Goal: Task Accomplishment & Management: Manage account settings

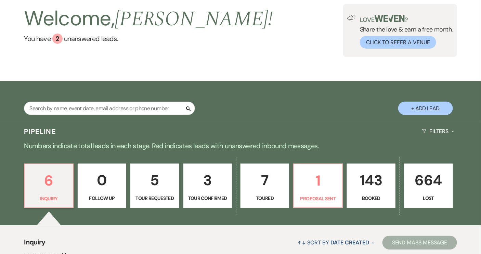
scroll to position [93, 0]
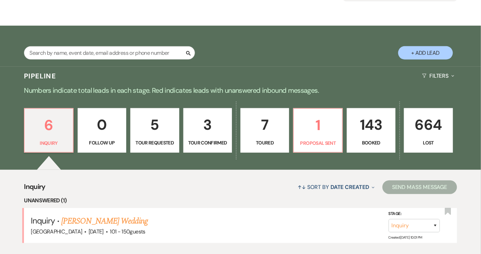
click at [374, 125] on p "143" at bounding box center [371, 124] width 40 height 23
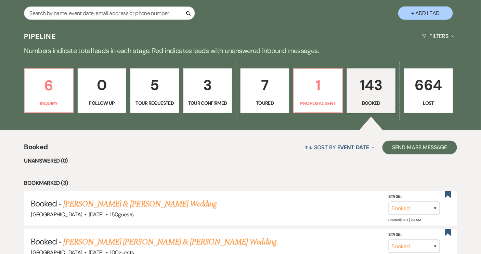
scroll to position [186, 0]
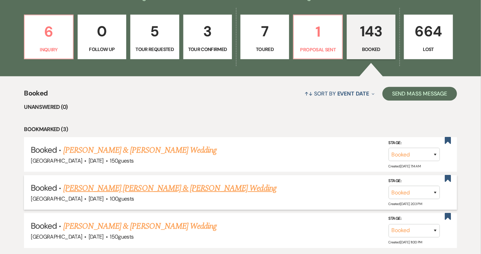
click at [160, 188] on link "[PERSON_NAME] [PERSON_NAME] & [PERSON_NAME] Wedding" at bounding box center [169, 188] width 213 height 12
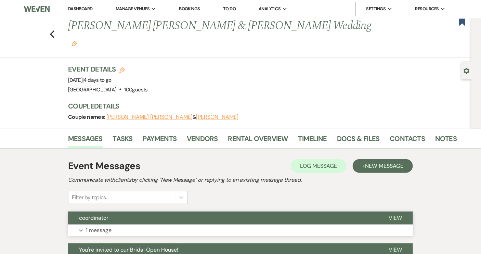
click at [212, 211] on button "coordinator" at bounding box center [223, 217] width 310 height 13
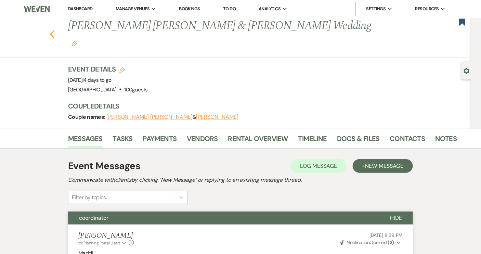
click at [55, 30] on icon "Previous" at bounding box center [52, 34] width 5 height 8
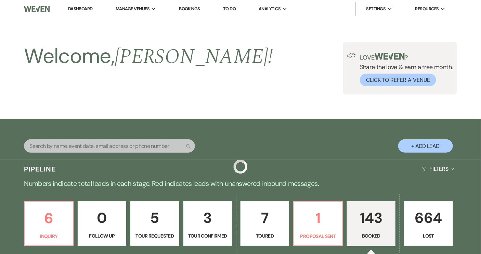
scroll to position [186, 0]
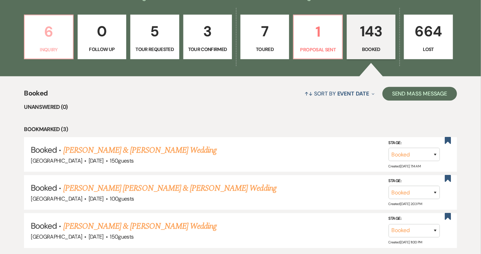
click at [48, 42] on p "6" at bounding box center [49, 31] width 40 height 23
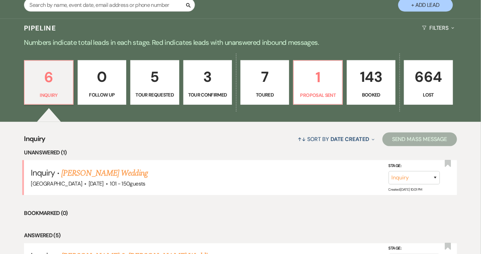
scroll to position [62, 0]
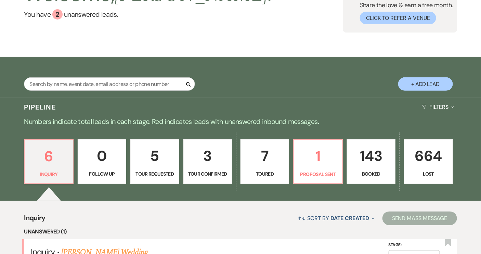
click at [421, 84] on button "+ Add Lead" at bounding box center [425, 83] width 55 height 13
select select "640"
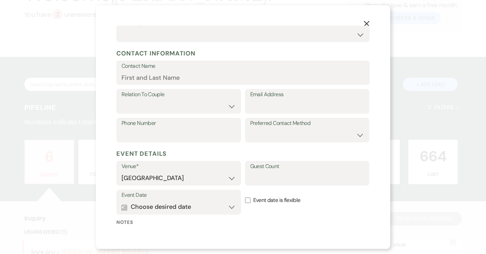
scroll to position [124, 0]
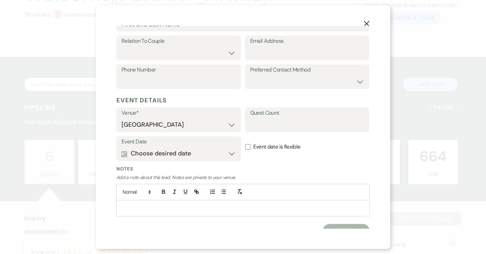
click at [144, 206] on p at bounding box center [243, 208] width 242 height 8
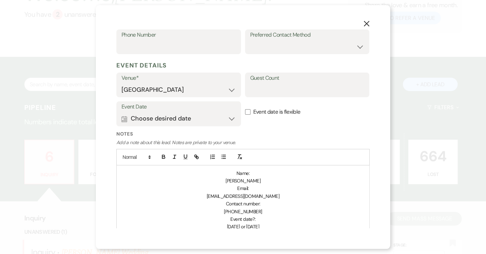
scroll to position [186, 0]
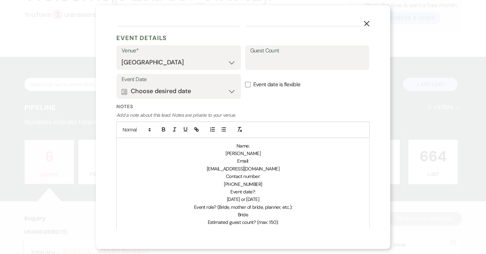
drag, startPoint x: 226, startPoint y: 153, endPoint x: 254, endPoint y: 155, distance: 27.7
click at [254, 155] on p "[PERSON_NAME]" at bounding box center [243, 153] width 242 height 8
copy span "[PERSON_NAME]"
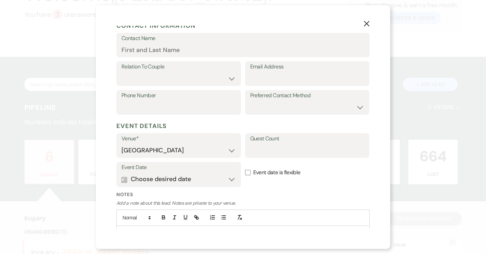
scroll to position [31, 0]
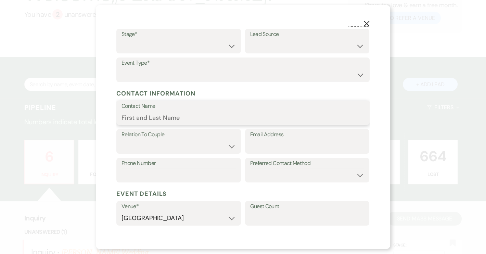
click at [146, 116] on input "Contact Name" at bounding box center [242, 117] width 243 height 13
paste input "[PERSON_NAME]"
type input "[PERSON_NAME]"
click at [231, 144] on select "Couple Planner Parent of Couple Family Member Friend Other" at bounding box center [178, 146] width 114 height 13
select select "1"
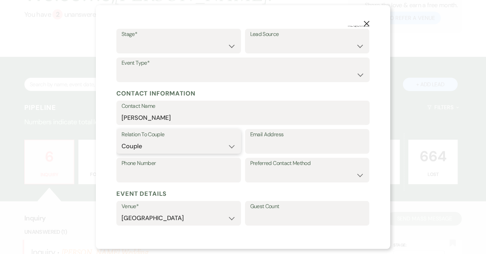
click at [121, 140] on select "Couple Planner Parent of Couple Family Member Friend Other" at bounding box center [178, 146] width 114 height 13
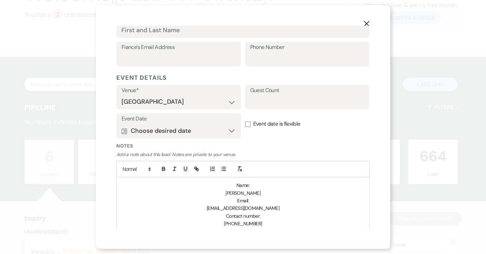
scroll to position [280, 0]
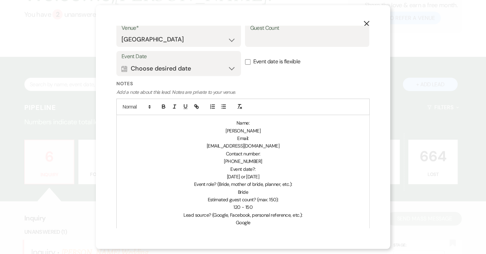
drag, startPoint x: 204, startPoint y: 146, endPoint x: 281, endPoint y: 147, distance: 77.3
click at [281, 147] on p "[EMAIL_ADDRESS][DOMAIN_NAME]" at bounding box center [243, 146] width 242 height 8
copy span "[EMAIL_ADDRESS][DOMAIN_NAME]"
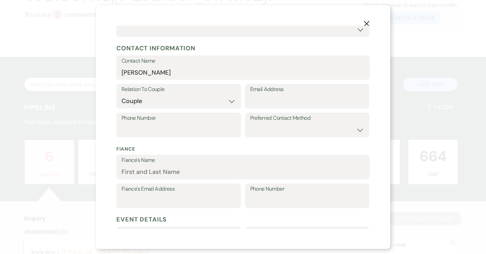
scroll to position [62, 0]
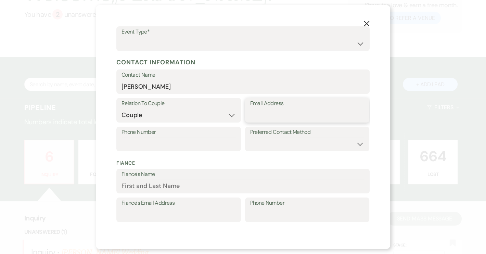
click at [255, 119] on input "Email Address" at bounding box center [307, 114] width 114 height 13
paste input "[EMAIL_ADDRESS][DOMAIN_NAME]"
type input "[EMAIL_ADDRESS][DOMAIN_NAME]"
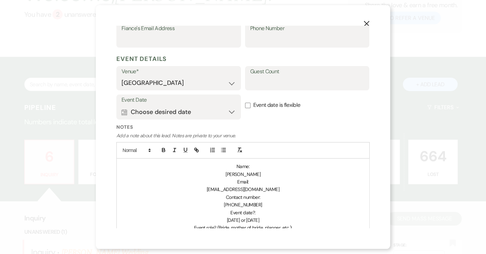
scroll to position [311, 0]
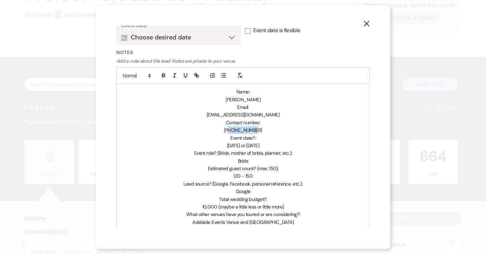
drag, startPoint x: 230, startPoint y: 130, endPoint x: 257, endPoint y: 130, distance: 27.0
click at [257, 130] on p "[PHONE_NUMBER]" at bounding box center [243, 130] width 242 height 8
copy span "8439332941"
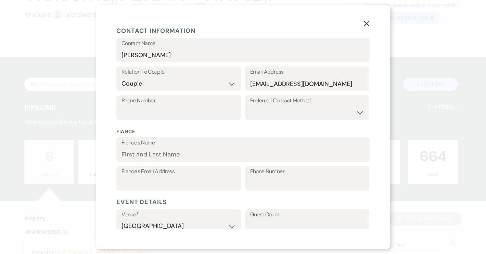
scroll to position [93, 0]
click at [160, 109] on input "Phone Number" at bounding box center [178, 112] width 114 height 13
paste input "8439332941"
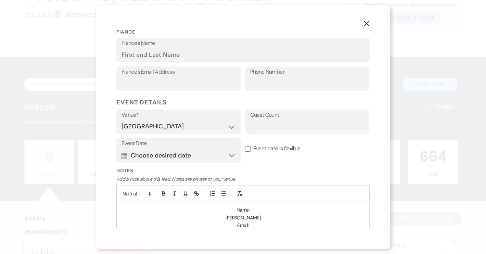
scroll to position [186, 0]
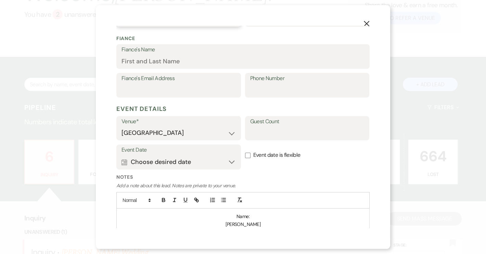
type input "8439332941"
click at [245, 153] on input "Event date is flexible" at bounding box center [247, 155] width 5 height 5
checkbox input "true"
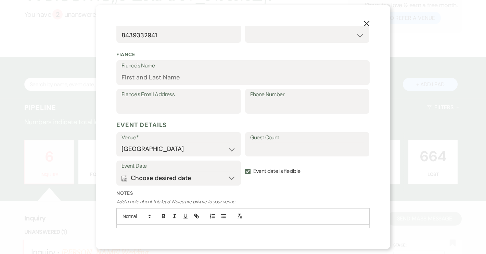
scroll to position [155, 0]
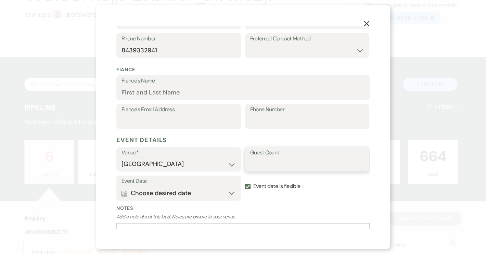
click at [254, 159] on input "Guest Count" at bounding box center [307, 163] width 114 height 13
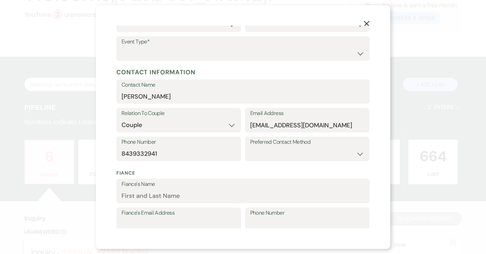
scroll to position [0, 0]
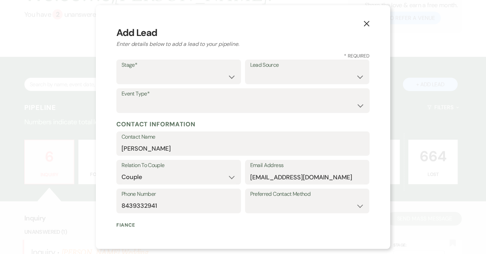
type input "120-150"
click at [356, 79] on select "Weven Venue Website Instagram Facebook Pinterest Google The Knot Wedding Wire H…" at bounding box center [307, 76] width 114 height 13
select select "6"
click at [250, 70] on select "Weven Venue Website Instagram Facebook Pinterest Google The Knot Wedding Wire H…" at bounding box center [307, 76] width 114 height 13
click at [230, 78] on select "Inquiry Follow Up Tour Requested Tour Confirmed Toured Proposal Sent Booked Lost" at bounding box center [178, 76] width 114 height 13
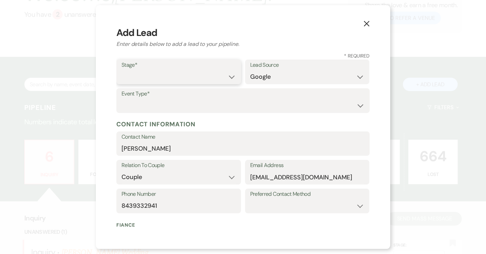
select select "4"
click at [121, 70] on select "Inquiry Follow Up Tour Requested Tour Confirmed Toured Proposal Sent Booked Lost" at bounding box center [178, 76] width 114 height 13
click at [199, 106] on select "Wedding Anniversary Party Baby Shower Bachelorette / Bachelor Party Birthday Pa…" at bounding box center [242, 105] width 243 height 13
select select "1"
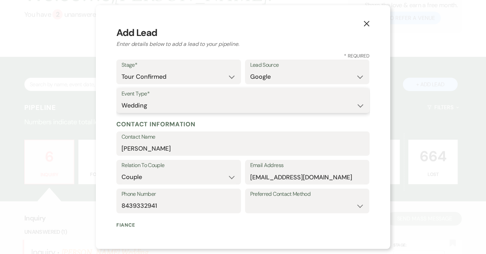
click at [121, 99] on select "Wedding Anniversary Party Baby Shower Bachelorette / Bachelor Party Birthday Pa…" at bounding box center [242, 105] width 243 height 13
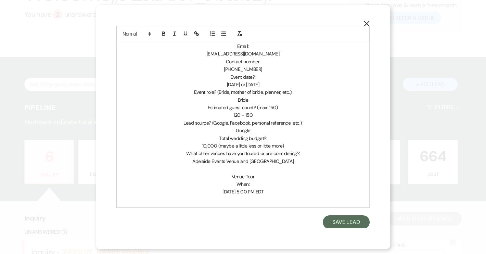
scroll to position [372, 0]
click at [333, 220] on button "Save Lead" at bounding box center [346, 222] width 47 height 14
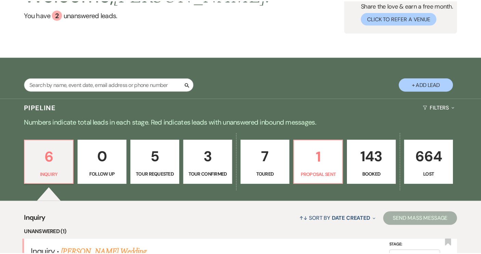
scroll to position [62, 0]
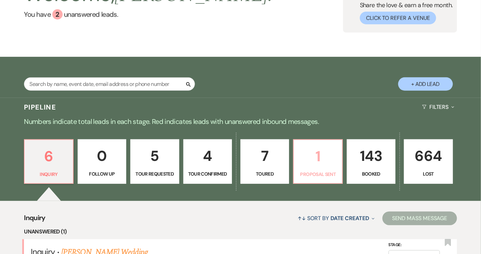
click at [314, 165] on p "1" at bounding box center [318, 156] width 40 height 23
select select "6"
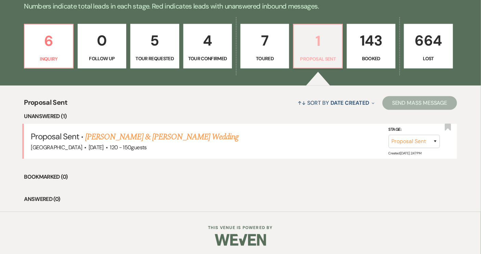
scroll to position [178, 0]
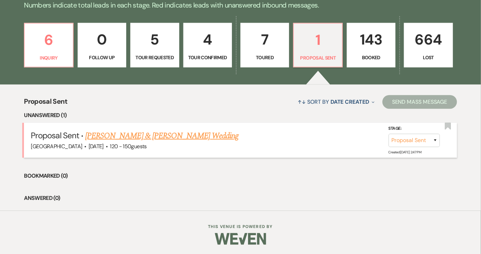
click at [183, 138] on link "[PERSON_NAME] & [PERSON_NAME] Wedding" at bounding box center [161, 136] width 153 height 12
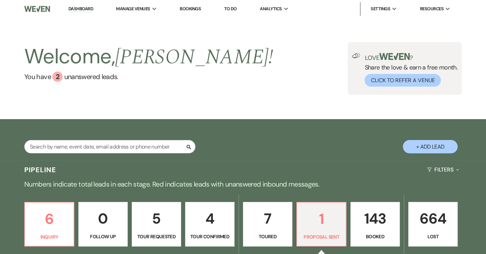
select select "6"
select select "12"
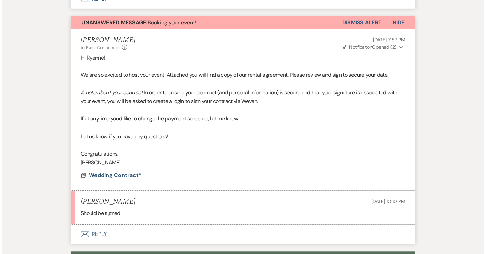
scroll to position [435, 0]
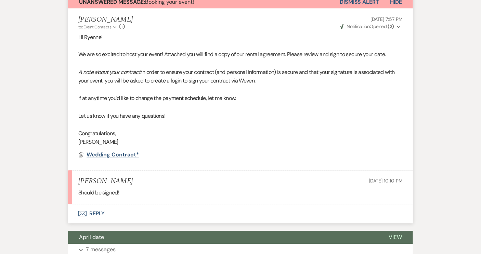
click at [131, 158] on span "Wedding Contract*" at bounding box center [113, 154] width 52 height 7
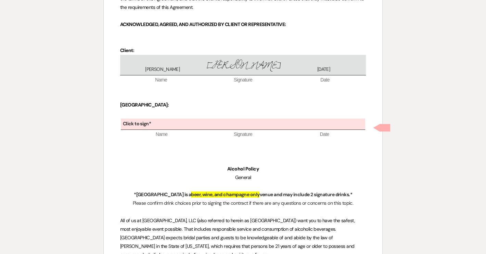
scroll to position [3137, 0]
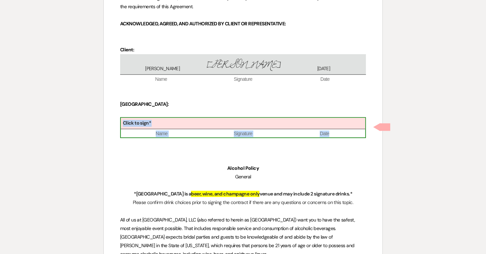
click at [151, 129] on div "Click to sign*" at bounding box center [243, 123] width 244 height 11
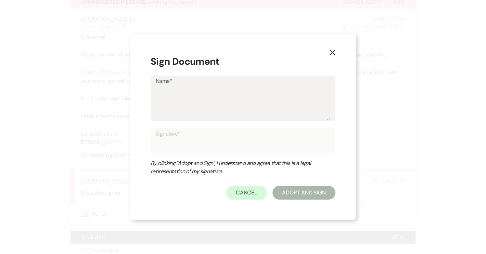
type textarea "S"
type input "S"
type textarea "Sa"
type input "Sa"
type textarea "Sar"
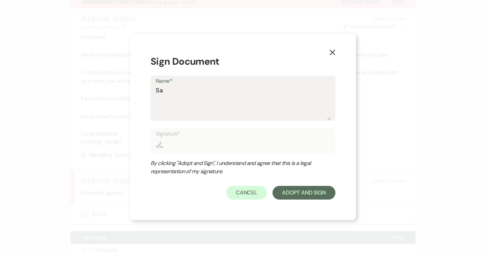
type input "Sar"
type textarea "[PERSON_NAME]"
type input "[PERSON_NAME]"
type textarea "[PERSON_NAME]"
type input "[PERSON_NAME]"
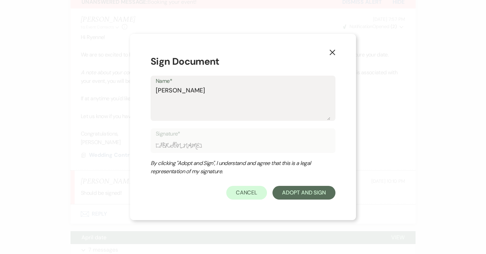
type textarea "[PERSON_NAME]"
type input "[PERSON_NAME]"
type textarea "[PERSON_NAME]"
type input "[PERSON_NAME]"
type textarea "[PERSON_NAME]"
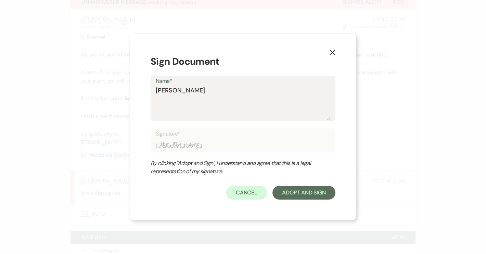
type input "[PERSON_NAME]"
type textarea "[PERSON_NAME] [PERSON_NAME]"
type input "[PERSON_NAME] [PERSON_NAME]"
type textarea "[PERSON_NAME]"
type input "[PERSON_NAME]"
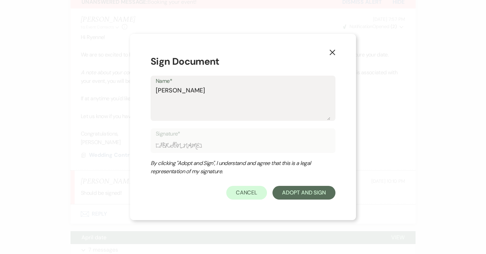
type textarea "[PERSON_NAME]"
type input "[PERSON_NAME]"
type textarea "[PERSON_NAME]"
type input "[PERSON_NAME]"
type textarea "[PERSON_NAME] J [PERSON_NAME]"
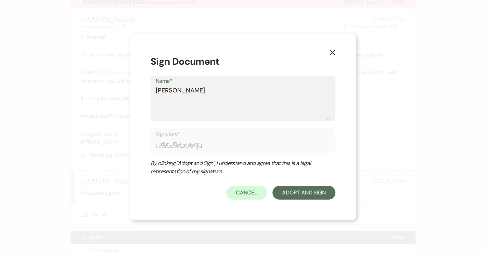
type input "[PERSON_NAME] J [PERSON_NAME]"
type textarea "[PERSON_NAME] J [PERSON_NAME]"
type input "[PERSON_NAME] J [PERSON_NAME]"
type textarea "[PERSON_NAME]"
type input "[PERSON_NAME]"
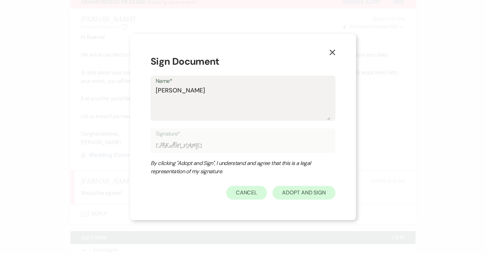
type textarea "[PERSON_NAME]"
click at [311, 192] on button "Adopt And Sign" at bounding box center [303, 193] width 63 height 14
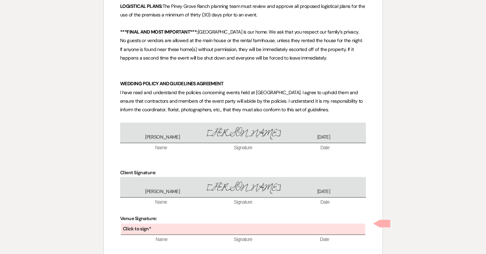
scroll to position [5219, 0]
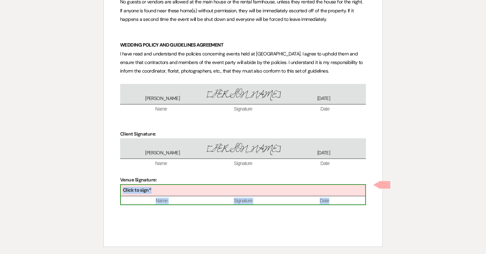
click at [174, 187] on div "Click to sign*" at bounding box center [243, 190] width 244 height 11
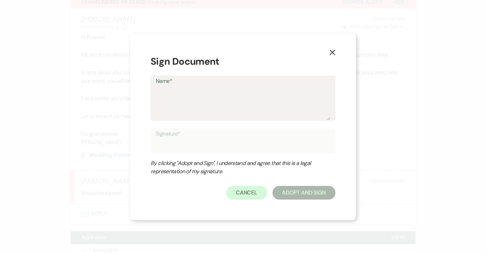
type textarea "S"
type input "S"
type textarea "Sa"
type input "Sa"
type textarea "Sar"
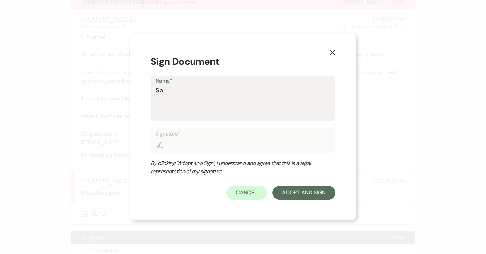
type input "Sar"
type textarea "[PERSON_NAME]"
type input "[PERSON_NAME]"
type textarea "[PERSON_NAME]"
type input "[PERSON_NAME]"
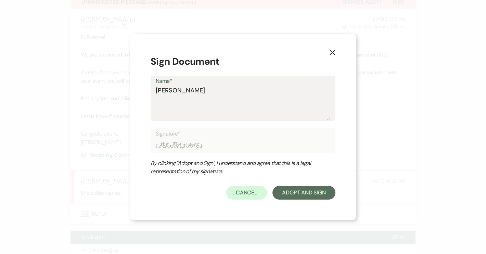
type textarea "[PERSON_NAME]"
type input "[PERSON_NAME]"
type textarea "[PERSON_NAME]"
type input "[PERSON_NAME]"
type textarea "[PERSON_NAME]"
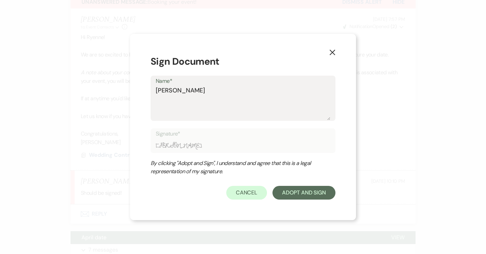
type input "[PERSON_NAME]"
type textarea "[PERSON_NAME] [PERSON_NAME]"
type input "[PERSON_NAME] [PERSON_NAME]"
type textarea "[PERSON_NAME]"
type input "[PERSON_NAME]"
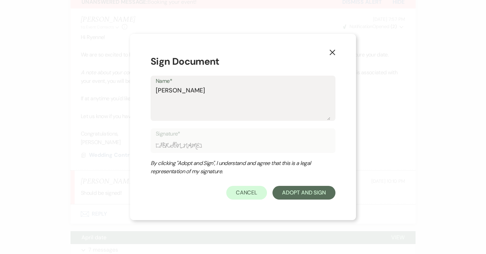
type textarea "[PERSON_NAME]"
type input "[PERSON_NAME]"
type textarea "[PERSON_NAME]"
type input "[PERSON_NAME]"
type textarea "[PERSON_NAME] J [PERSON_NAME]"
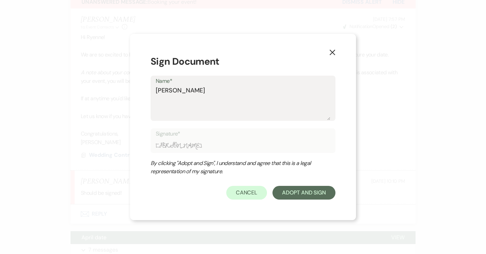
type input "[PERSON_NAME] J [PERSON_NAME]"
type textarea "[PERSON_NAME] J [PERSON_NAME]"
type input "[PERSON_NAME] J [PERSON_NAME]"
type textarea "[PERSON_NAME]"
type input "[PERSON_NAME]"
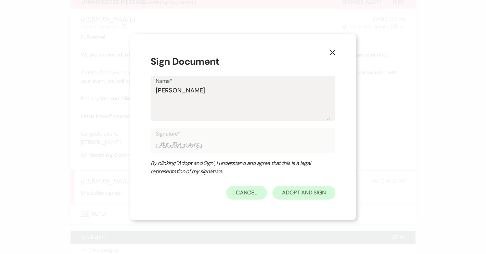
type textarea "[PERSON_NAME]"
click at [297, 196] on button "Adopt And Sign" at bounding box center [303, 193] width 63 height 14
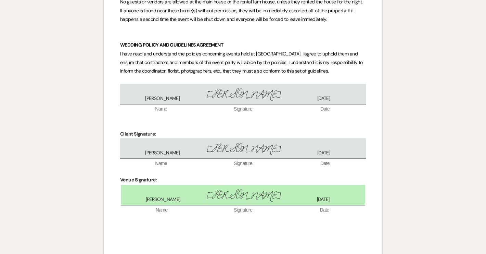
scroll to position [5258, 0]
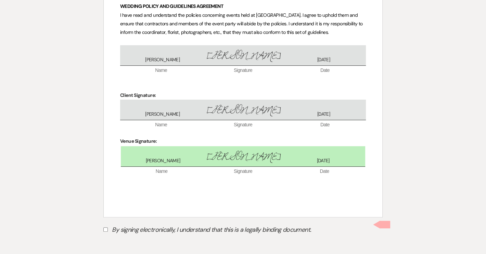
click at [106, 227] on input "By signing electronically, I understand that this is a legally binding document." at bounding box center [105, 229] width 4 height 4
checkbox input "true"
click at [132, 243] on button "Submit" at bounding box center [127, 246] width 48 height 12
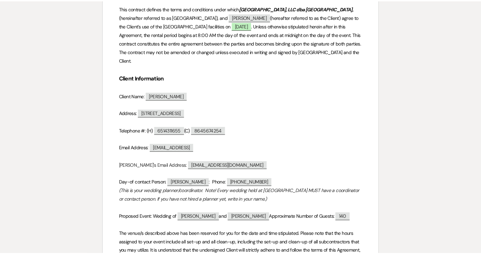
scroll to position [0, 0]
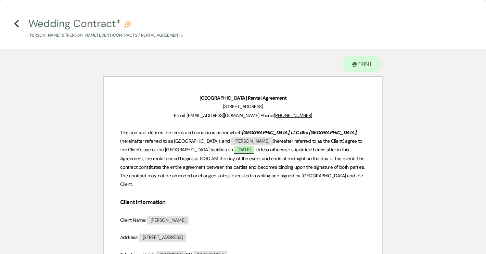
drag, startPoint x: 62, startPoint y: 49, endPoint x: 56, endPoint y: 56, distance: 9.2
click at [15, 22] on icon "Previous" at bounding box center [16, 23] width 5 height 8
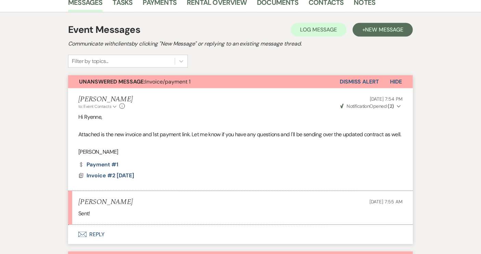
scroll to position [124, 0]
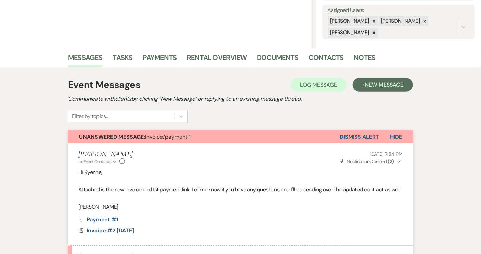
click at [368, 138] on button "Dismiss Alert" at bounding box center [359, 136] width 39 height 13
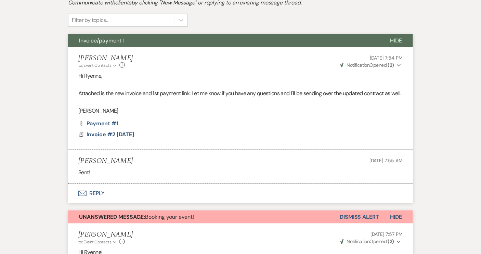
scroll to position [280, 0]
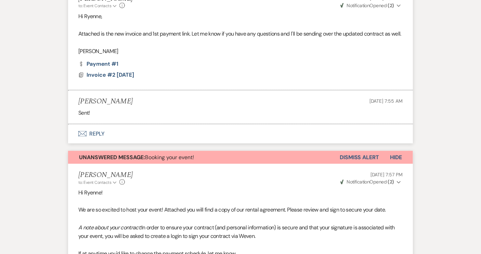
click at [359, 161] on button "Dismiss Alert" at bounding box center [359, 157] width 39 height 13
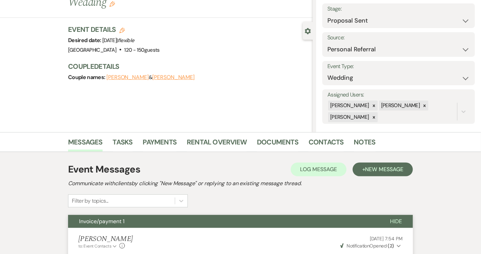
scroll to position [0, 0]
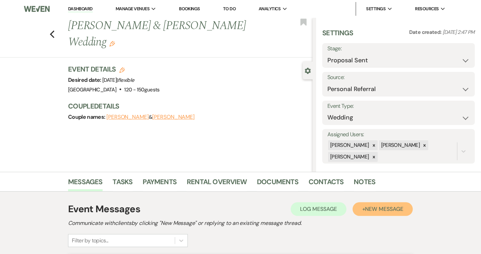
click at [373, 214] on button "+ New Message" at bounding box center [383, 209] width 60 height 14
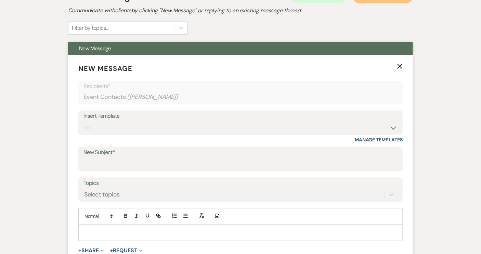
scroll to position [218, 0]
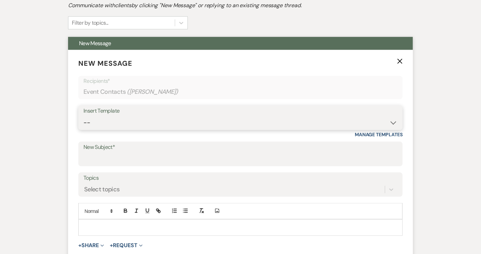
click at [394, 124] on select "-- Weven Planning Portal Introduction (Booked Events) Tour Request Response Con…" at bounding box center [240, 122] width 314 height 13
select select "14"
click at [83, 116] on select "-- Weven Planning Portal Introduction (Booked Events) Tour Request Response Con…" at bounding box center [240, 122] width 314 height 13
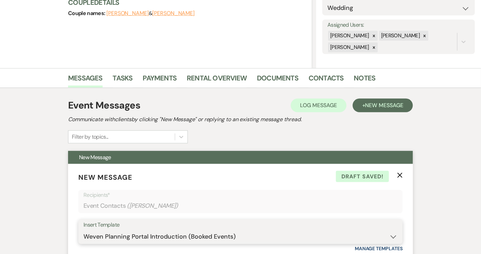
scroll to position [186, 0]
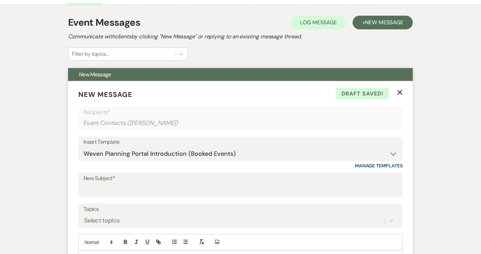
click at [399, 90] on icon "X" at bounding box center [399, 92] width 5 height 5
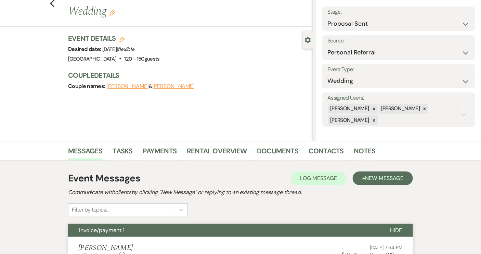
scroll to position [0, 0]
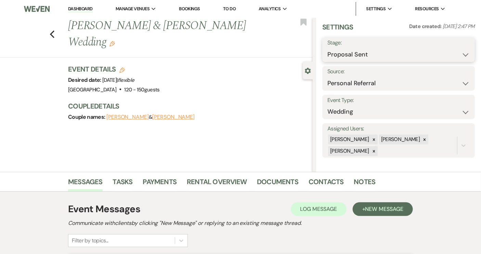
click at [459, 53] on select "Inquiry Follow Up Tour Requested Tour Confirmed Toured Proposal Sent Booked Lost" at bounding box center [398, 54] width 142 height 13
select select "7"
click at [327, 48] on select "Inquiry Follow Up Tour Requested Tour Confirmed Toured Proposal Sent Booked Lost" at bounding box center [398, 54] width 142 height 13
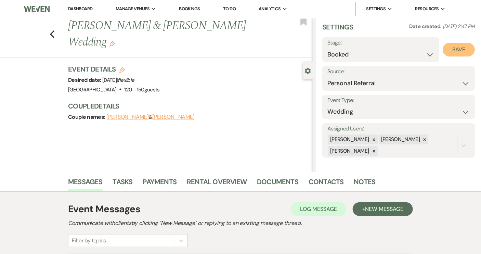
click at [460, 52] on button "Save" at bounding box center [459, 50] width 32 height 14
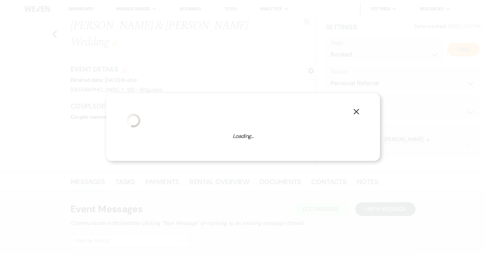
select select "1"
select select "640"
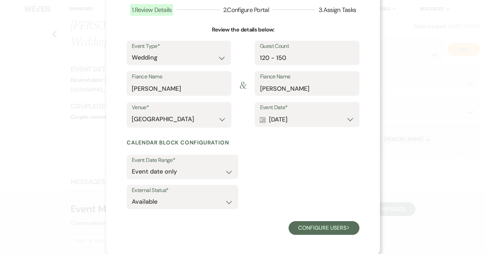
scroll to position [48, 0]
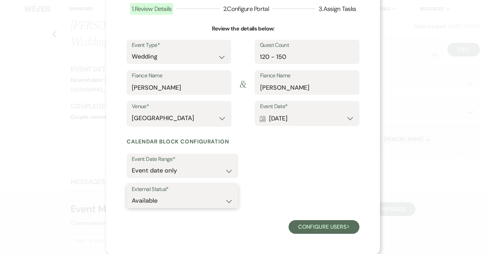
click at [227, 201] on select "Available Unavailable" at bounding box center [182, 200] width 101 height 13
select select "false"
click at [132, 194] on select "Available Unavailable" at bounding box center [182, 200] width 101 height 13
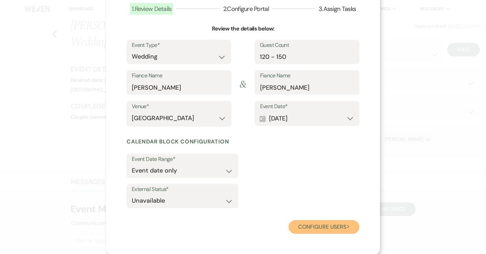
click at [309, 231] on button "Configure users Next" at bounding box center [323, 227] width 71 height 14
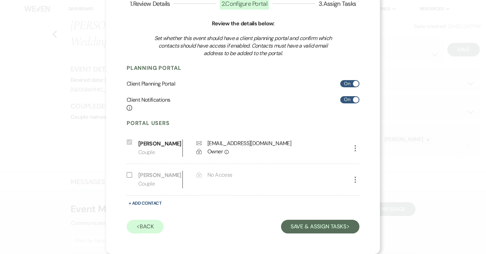
scroll to position [62, 0]
click at [309, 221] on button "Save & Assign Tasks Next" at bounding box center [320, 227] width 78 height 14
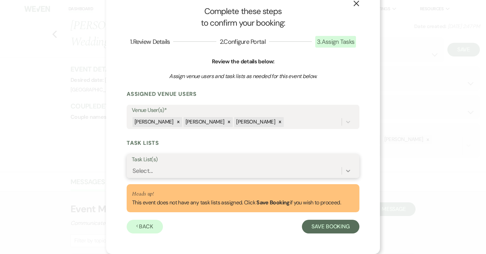
scroll to position [15, 0]
click at [345, 172] on icon at bounding box center [347, 170] width 7 height 7
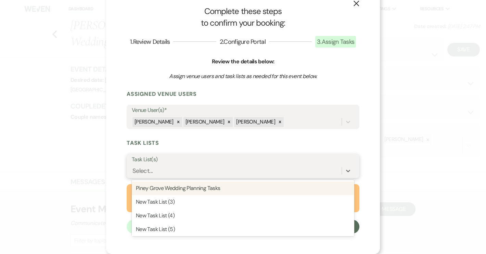
click at [207, 190] on div "Piney Grove Wedding Planning Tasks" at bounding box center [243, 188] width 222 height 14
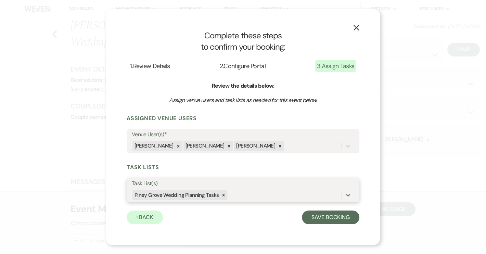
scroll to position [0, 0]
click at [330, 219] on button "Save Booking" at bounding box center [330, 217] width 57 height 14
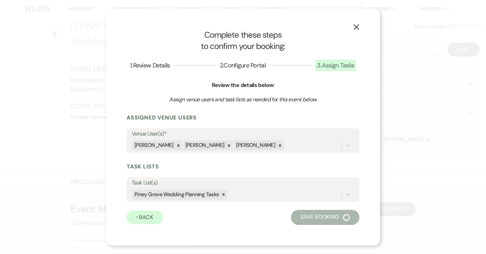
select select "14"
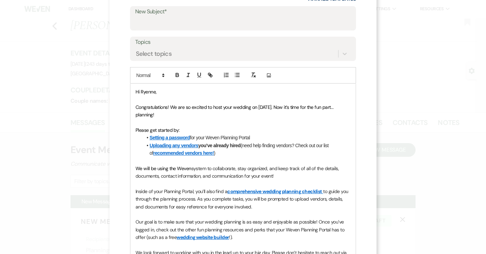
scroll to position [15, 0]
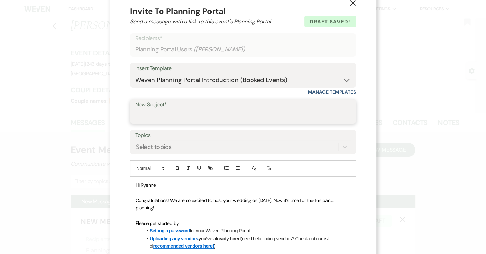
click at [139, 112] on input "New Subject*" at bounding box center [242, 115] width 215 height 13
type input "Welcome to [GEOGRAPHIC_DATA]!"
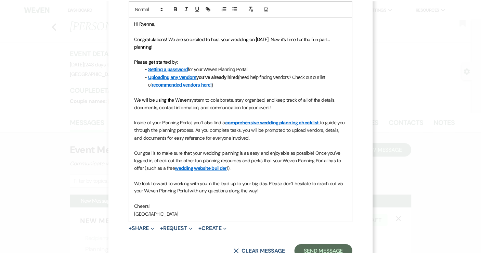
scroll to position [202, 0]
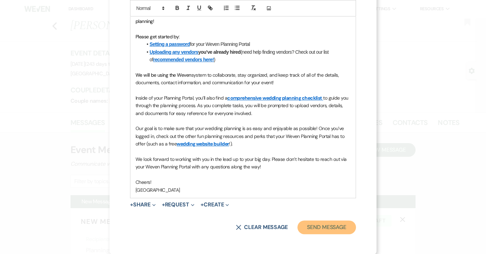
click at [318, 228] on button "Send Message" at bounding box center [326, 227] width 58 height 14
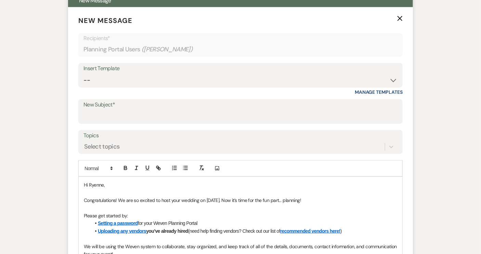
scroll to position [124, 0]
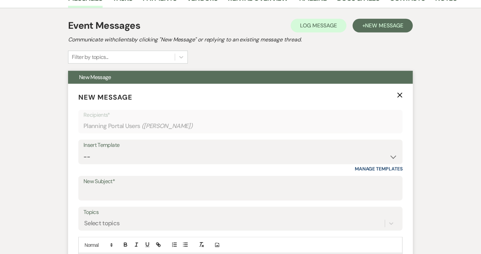
click at [399, 95] on icon "X" at bounding box center [399, 94] width 5 height 5
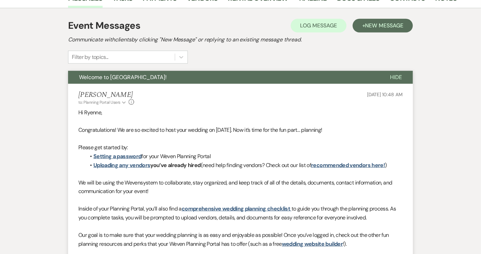
scroll to position [93, 0]
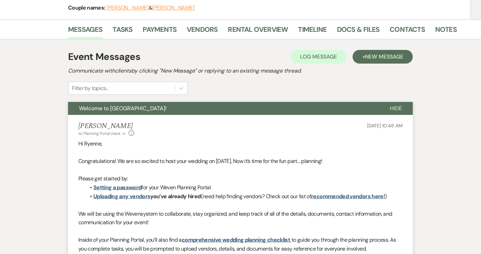
click at [395, 105] on span "Hide" at bounding box center [396, 108] width 12 height 7
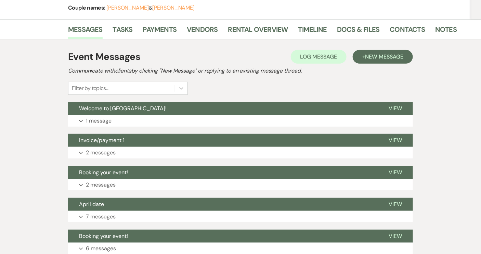
scroll to position [0, 0]
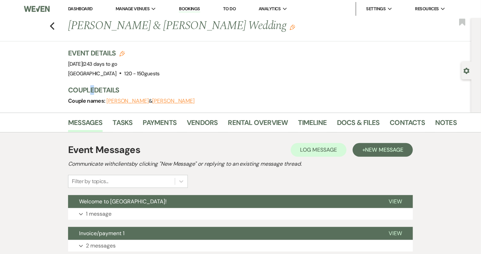
click at [92, 89] on h3 "Couple Details" at bounding box center [259, 90] width 383 height 10
click at [79, 7] on link "Dashboard" at bounding box center [80, 9] width 25 height 6
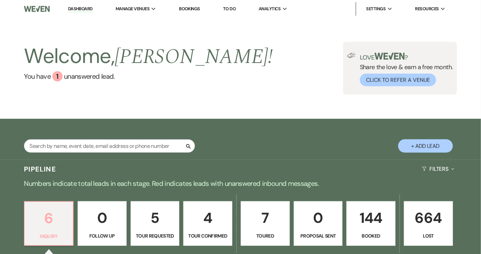
click at [54, 224] on p "6" at bounding box center [49, 218] width 40 height 23
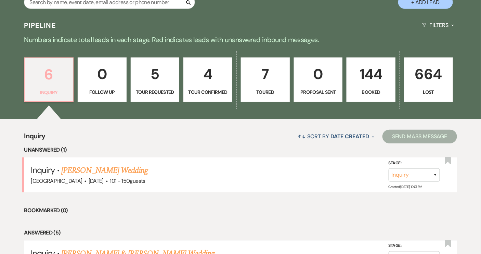
scroll to position [218, 0]
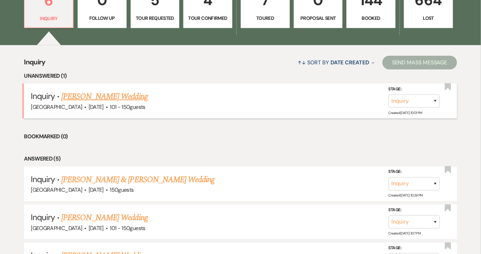
click at [116, 96] on link "[PERSON_NAME] Wedding" at bounding box center [104, 96] width 87 height 12
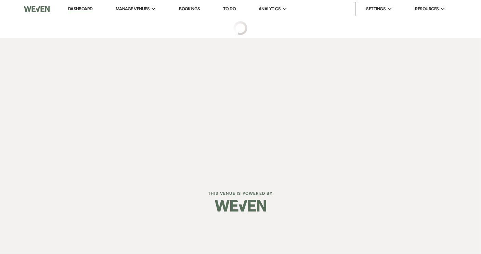
select select "2"
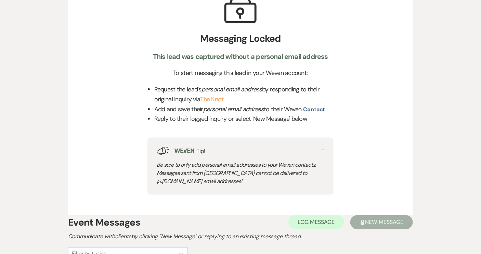
scroll to position [311, 0]
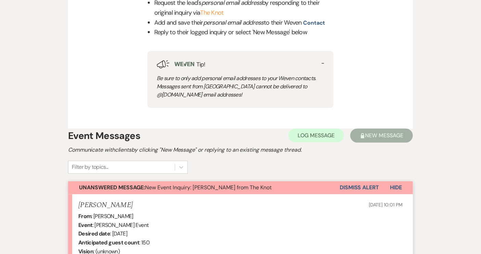
click at [371, 184] on button "Dismiss Alert" at bounding box center [359, 187] width 39 height 13
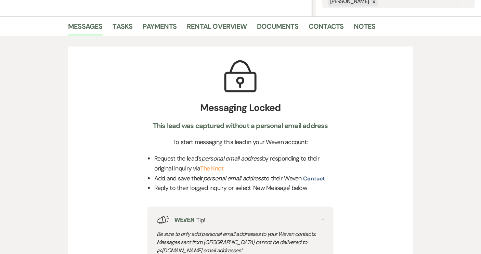
scroll to position [0, 0]
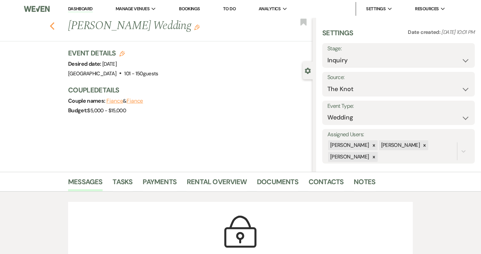
click at [52, 25] on icon "Previous" at bounding box center [52, 26] width 5 height 8
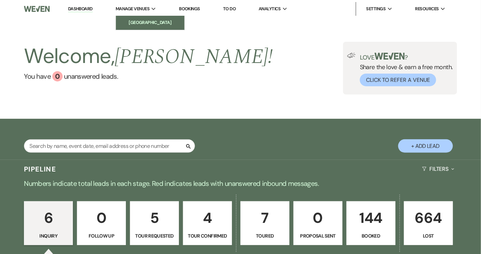
click at [137, 22] on li "[GEOGRAPHIC_DATA]" at bounding box center [150, 22] width 62 height 7
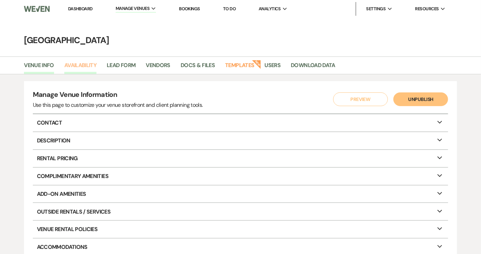
click at [87, 67] on link "Availability" at bounding box center [80, 67] width 32 height 13
select select "2"
select select "2026"
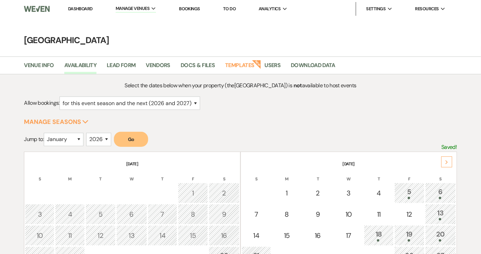
click at [445, 162] on icon "Next" at bounding box center [446, 162] width 3 height 4
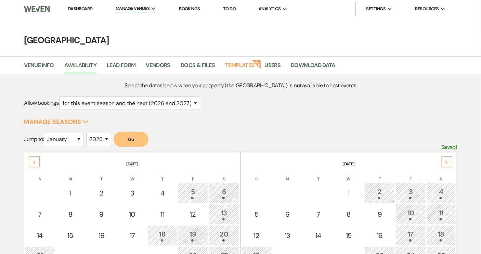
click at [445, 162] on icon "Next" at bounding box center [446, 162] width 3 height 4
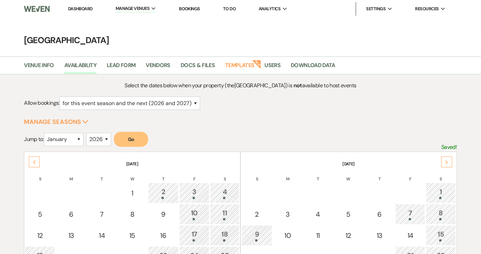
click at [445, 162] on icon "Next" at bounding box center [446, 162] width 3 height 4
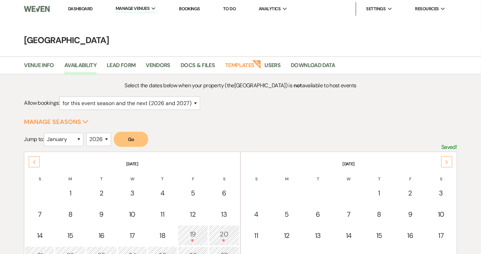
click at [445, 162] on icon "Next" at bounding box center [446, 162] width 3 height 4
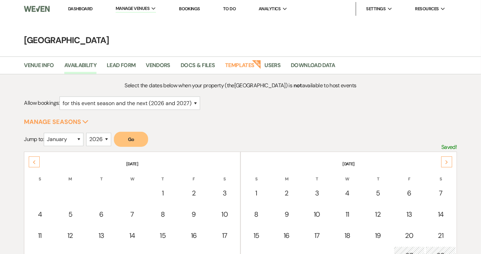
click at [445, 162] on icon "Next" at bounding box center [446, 162] width 3 height 4
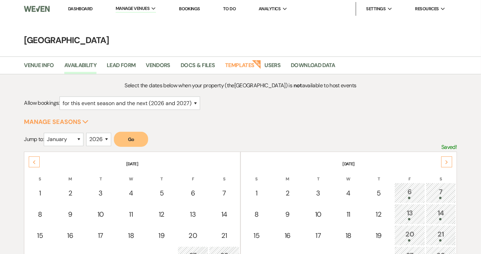
click at [445, 161] on icon "Next" at bounding box center [446, 162] width 3 height 4
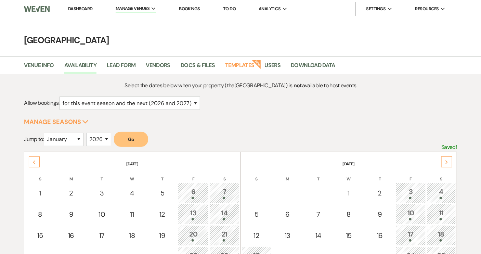
click at [445, 161] on icon "Next" at bounding box center [446, 162] width 3 height 4
drag, startPoint x: 319, startPoint y: 27, endPoint x: 324, endPoint y: 38, distance: 12.5
click at [316, 30] on main "[GEOGRAPHIC_DATA] Venue Info Availability Lead Form Vendors Docs & Files Templa…" at bounding box center [240, 206] width 481 height 377
click at [446, 161] on icon "Next" at bounding box center [446, 162] width 3 height 4
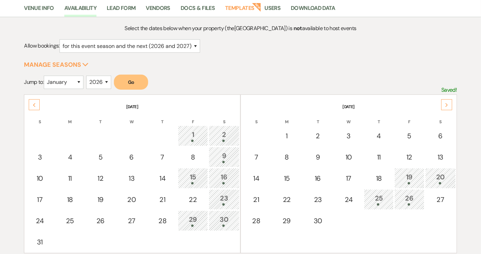
scroll to position [62, 0]
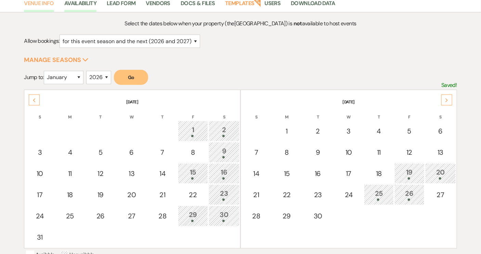
click at [48, 5] on link "Venue Info" at bounding box center [39, 5] width 30 height 13
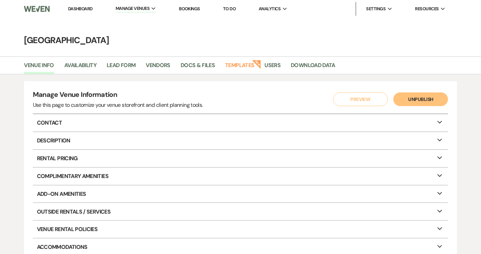
click at [88, 10] on link "Dashboard" at bounding box center [80, 9] width 25 height 6
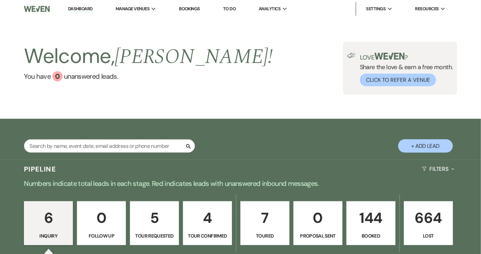
click at [367, 223] on p "144" at bounding box center [371, 217] width 40 height 23
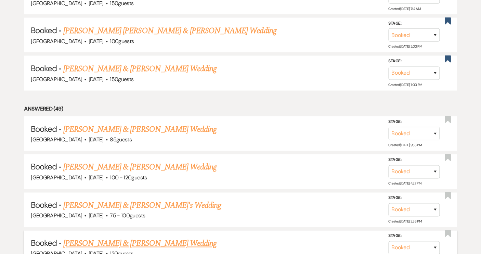
scroll to position [404, 0]
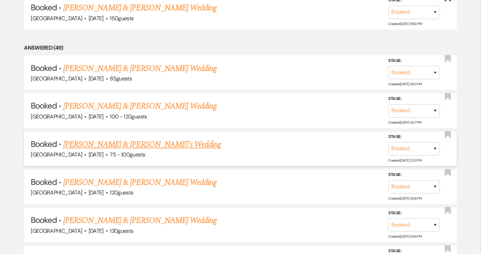
click at [78, 141] on link "[PERSON_NAME] & [PERSON_NAME]'s Wedding" at bounding box center [142, 145] width 158 height 12
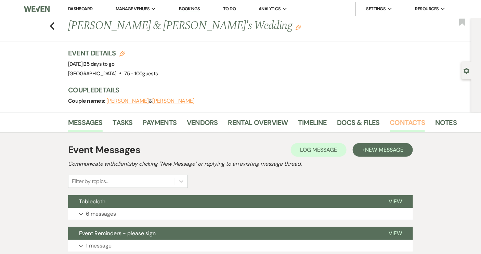
click at [418, 122] on link "Contacts" at bounding box center [407, 124] width 35 height 15
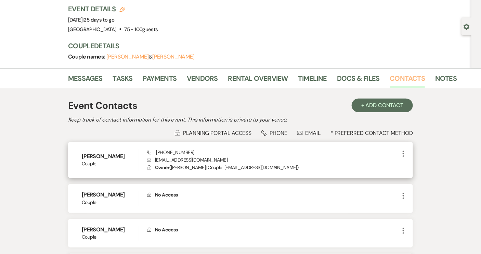
scroll to position [31, 0]
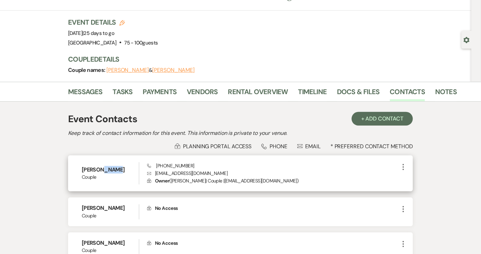
drag, startPoint x: 99, startPoint y: 168, endPoint x: 113, endPoint y: 169, distance: 14.4
click at [113, 169] on h6 "[PERSON_NAME]" at bounding box center [110, 170] width 57 height 8
copy h6 "[PERSON_NAME]"
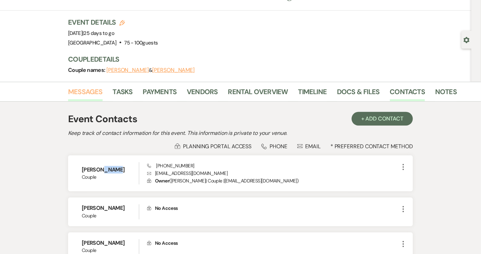
click at [86, 94] on link "Messages" at bounding box center [85, 93] width 35 height 15
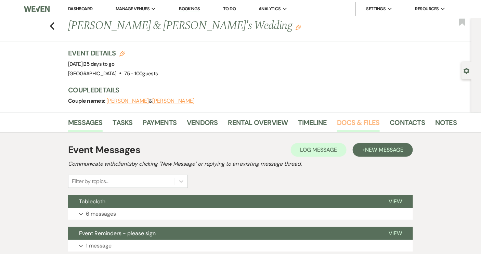
click at [361, 125] on link "Docs & Files" at bounding box center [358, 124] width 42 height 15
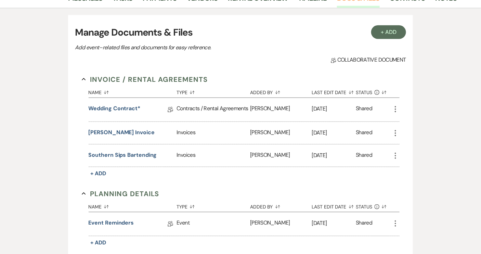
scroll to position [186, 0]
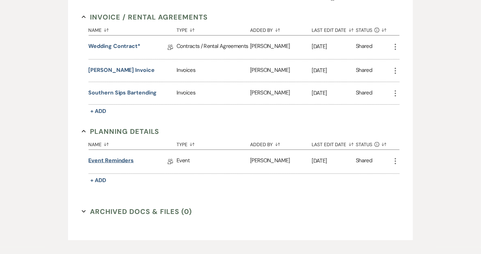
click at [121, 161] on link "Event Reminders" at bounding box center [111, 161] width 45 height 11
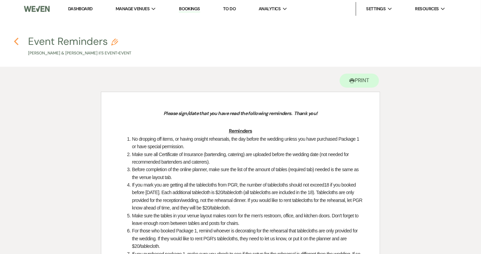
click at [14, 42] on icon "Previous" at bounding box center [16, 41] width 5 height 8
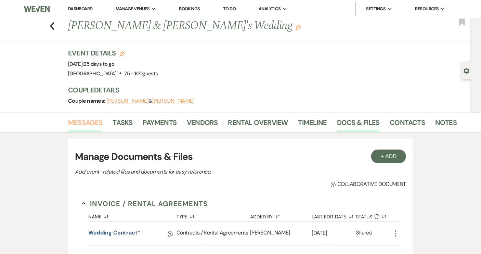
click at [83, 123] on link "Messages" at bounding box center [85, 124] width 35 height 15
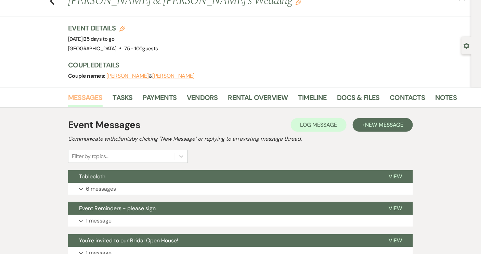
scroll to position [31, 0]
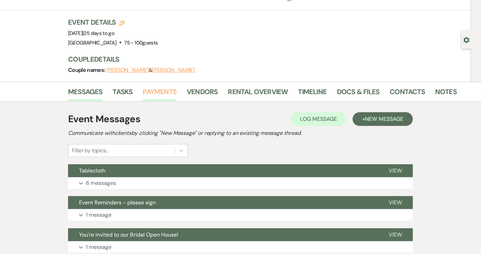
click at [170, 89] on link "Payments" at bounding box center [160, 93] width 34 height 15
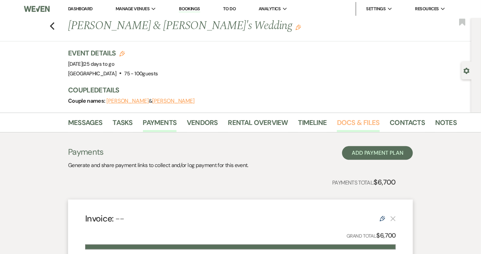
click at [348, 123] on link "Docs & Files" at bounding box center [358, 124] width 42 height 15
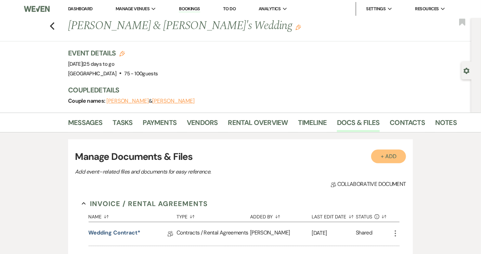
click at [391, 154] on button "+ Add" at bounding box center [388, 156] width 35 height 14
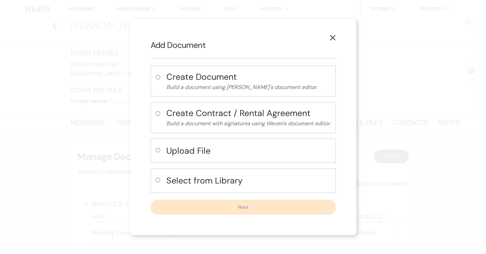
click at [157, 151] on input "radio" at bounding box center [158, 150] width 4 height 4
radio input "true"
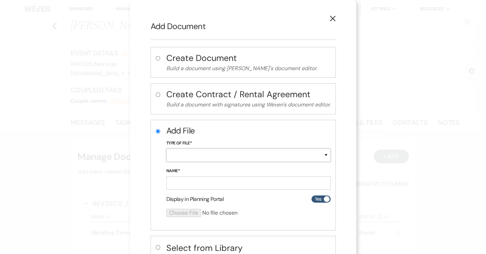
click at [324, 155] on select "Special Event Insurance Vendor Certificate of Insurance Contracts / Rental Agre…" at bounding box center [248, 154] width 164 height 13
click at [166, 148] on select "Special Event Insurance Vendor Certificate of Insurance Contracts / Rental Agre…" at bounding box center [248, 154] width 164 height 13
click at [323, 153] on select "Special Event Insurance Vendor Certificate of Insurance Contracts / Rental Agre…" at bounding box center [248, 154] width 164 height 13
select select "19"
click at [166, 148] on select "Special Event Insurance Vendor Certificate of Insurance Contracts / Rental Agre…" at bounding box center [248, 154] width 164 height 13
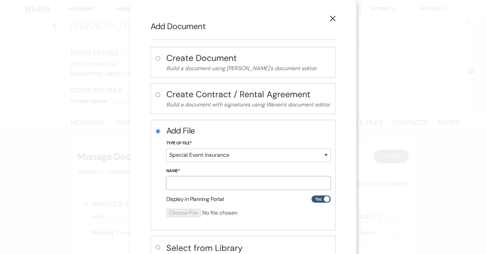
click at [174, 183] on input "Name*" at bounding box center [248, 182] width 164 height 13
paste input "[PERSON_NAME] event insurance"
type input "[PERSON_NAME] event insurance"
click at [186, 213] on input "file" at bounding box center [230, 213] width 128 height 8
type input "C:\fakepath\[PERSON_NAME] event insurance.pdf"
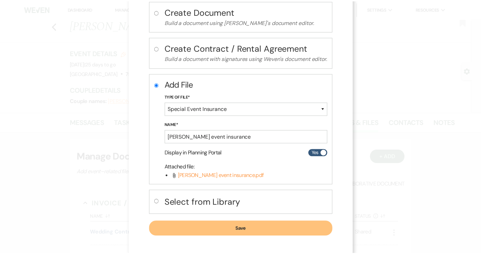
scroll to position [48, 0]
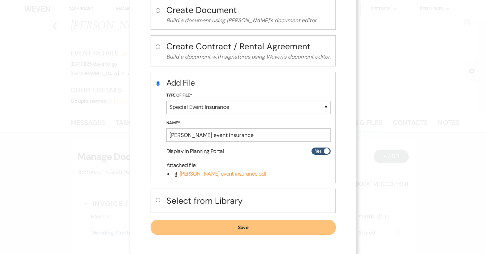
click at [248, 226] on button "Save" at bounding box center [242, 227] width 185 height 15
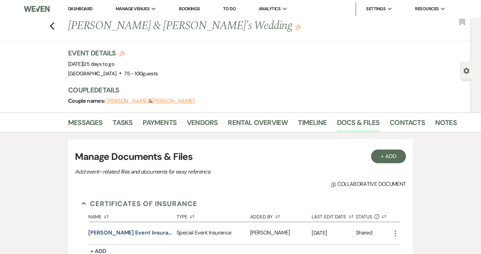
drag, startPoint x: 93, startPoint y: 29, endPoint x: 117, endPoint y: 60, distance: 39.1
click at [89, 35] on div "Previous [PERSON_NAME] & [PERSON_NAME] II's Wedding Edit Bookmark" at bounding box center [234, 30] width 475 height 24
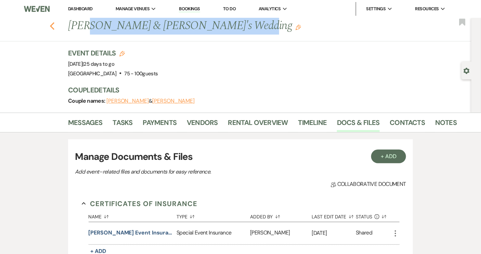
click at [55, 28] on icon "Previous" at bounding box center [52, 26] width 5 height 8
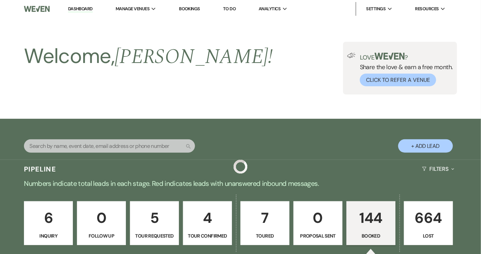
scroll to position [404, 0]
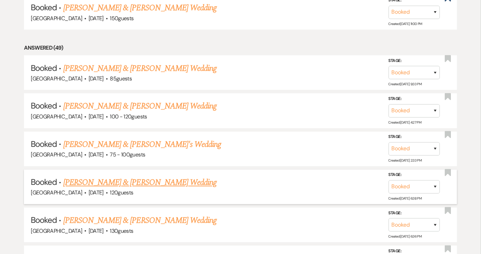
click at [148, 179] on link "[PERSON_NAME] & [PERSON_NAME] Wedding" at bounding box center [139, 182] width 153 height 12
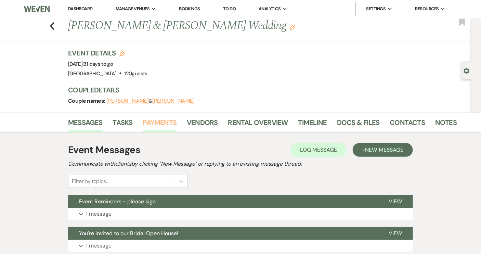
click at [167, 121] on link "Payments" at bounding box center [160, 124] width 34 height 15
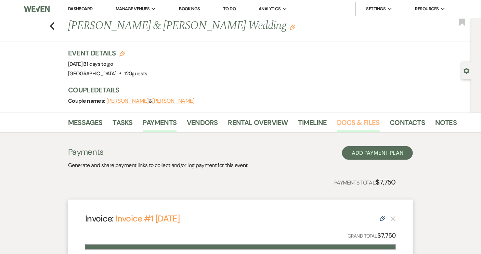
click at [362, 126] on link "Docs & Files" at bounding box center [358, 124] width 42 height 15
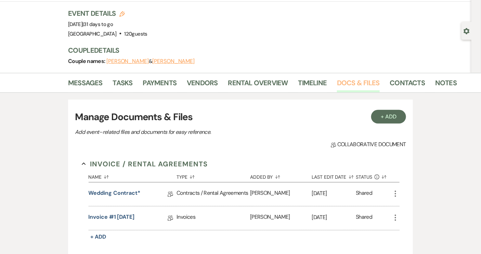
scroll to position [31, 0]
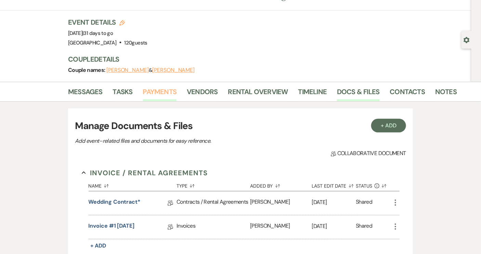
click at [161, 92] on link "Payments" at bounding box center [160, 93] width 34 height 15
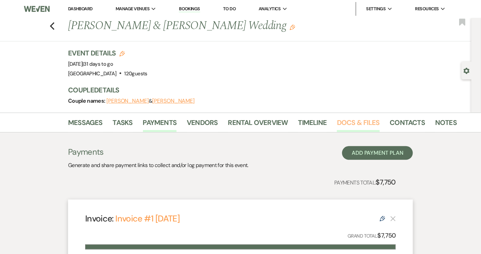
click at [355, 125] on link "Docs & Files" at bounding box center [358, 124] width 42 height 15
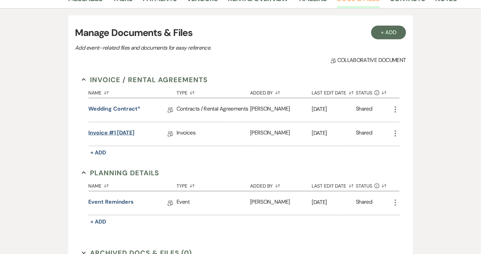
scroll to position [155, 0]
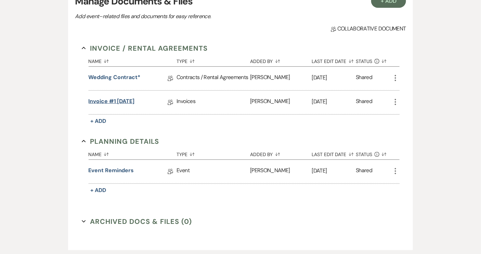
click at [132, 104] on link "Invoice #1 [DATE]" at bounding box center [112, 102] width 46 height 11
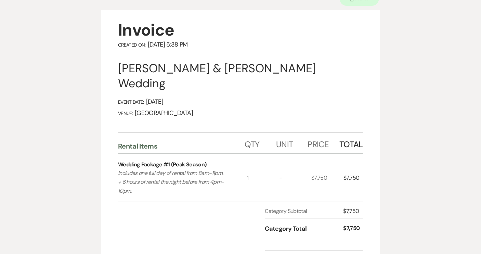
scroll to position [93, 0]
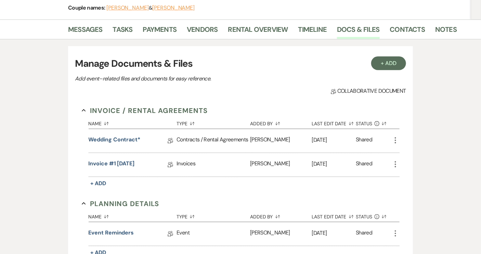
scroll to position [155, 0]
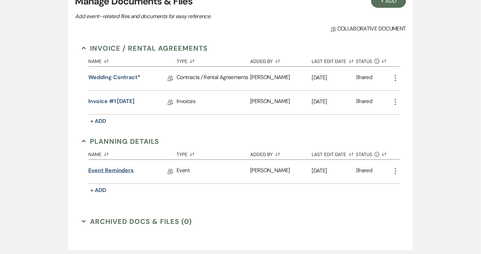
click at [124, 170] on link "Event Reminders" at bounding box center [111, 171] width 45 height 11
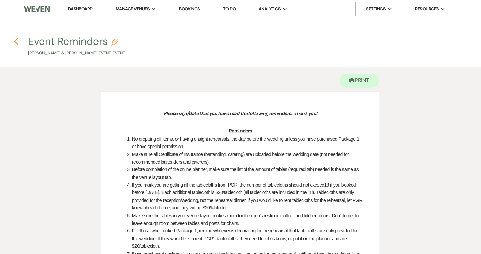
click at [18, 42] on icon "Previous" at bounding box center [16, 41] width 5 height 8
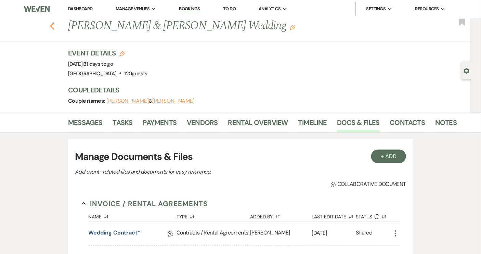
click at [54, 27] on use "button" at bounding box center [52, 26] width 4 height 8
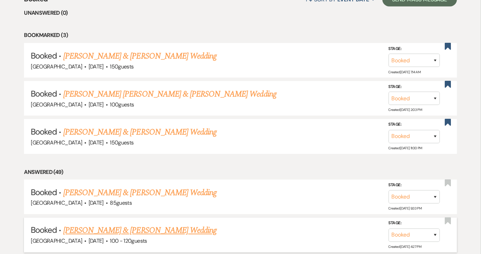
scroll to position [280, 0]
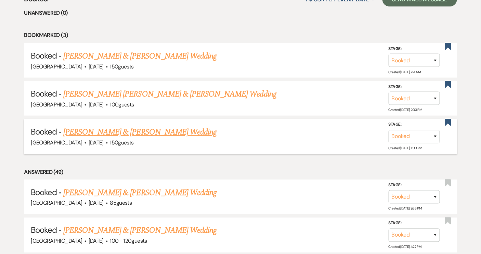
click at [177, 132] on link "[PERSON_NAME] & [PERSON_NAME] Wedding" at bounding box center [139, 132] width 153 height 12
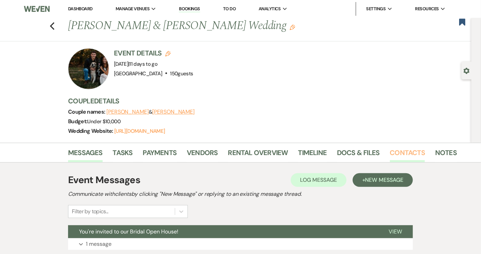
click at [397, 149] on link "Contacts" at bounding box center [407, 154] width 35 height 15
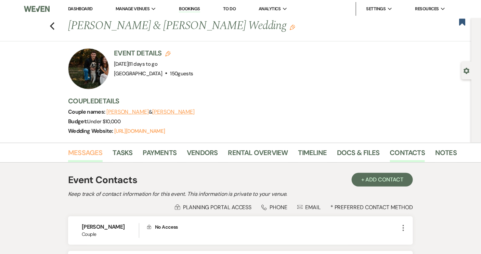
click at [95, 153] on link "Messages" at bounding box center [85, 154] width 35 height 15
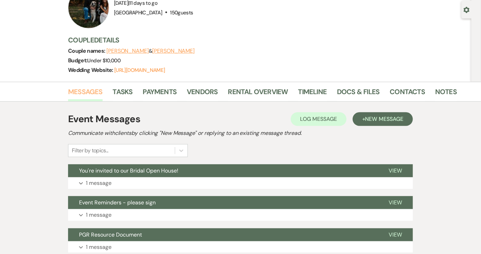
scroll to position [62, 0]
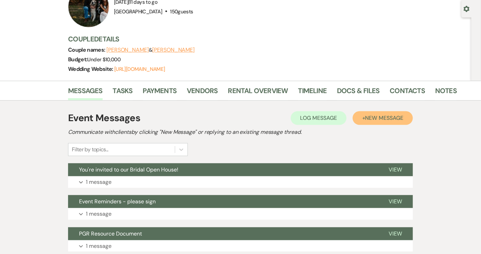
click at [388, 118] on span "New Message" at bounding box center [384, 117] width 38 height 7
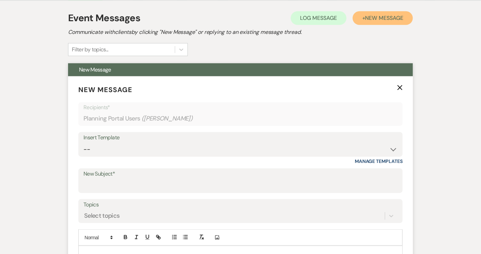
scroll to position [186, 0]
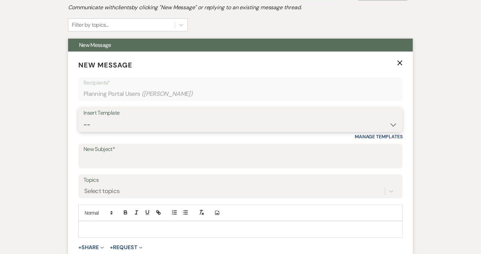
click at [392, 126] on select "-- Weven Planning Portal Introduction (Booked Events) Tour Request Response Con…" at bounding box center [240, 124] width 314 height 13
click at [112, 155] on input "New Subject*" at bounding box center [240, 160] width 314 height 13
click at [113, 154] on input "T" at bounding box center [240, 160] width 314 height 13
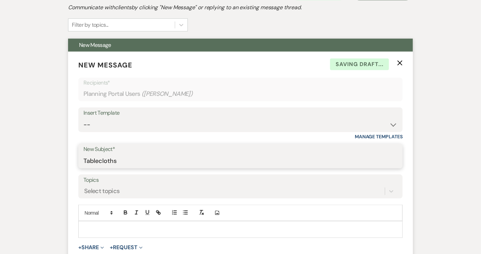
type input "Tablecloths"
click at [87, 229] on p at bounding box center [240, 229] width 313 height 8
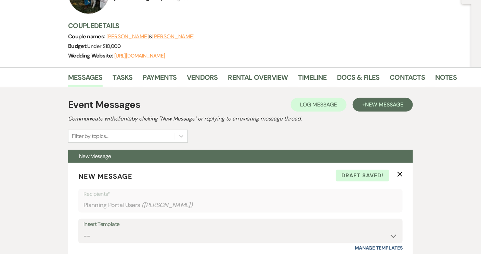
scroll to position [62, 0]
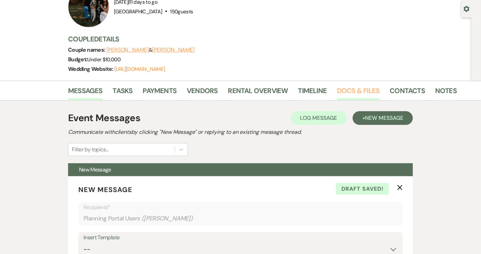
click at [355, 93] on link "Docs & Files" at bounding box center [358, 92] width 42 height 15
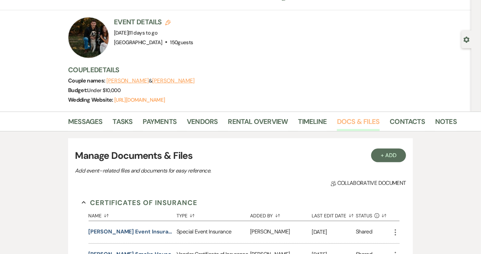
scroll to position [31, 0]
click at [89, 123] on link "Messages" at bounding box center [85, 123] width 35 height 15
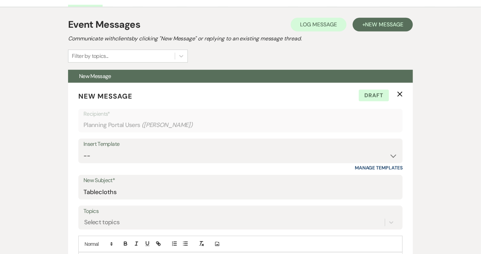
scroll to position [280, 0]
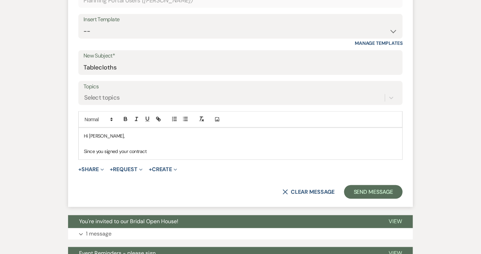
click at [156, 150] on p "Since you signed your contract" at bounding box center [240, 151] width 313 height 8
click at [84, 150] on p "Since you signed your contract" at bounding box center [240, 151] width 313 height 8
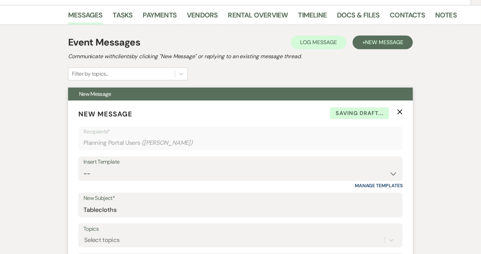
scroll to position [62, 0]
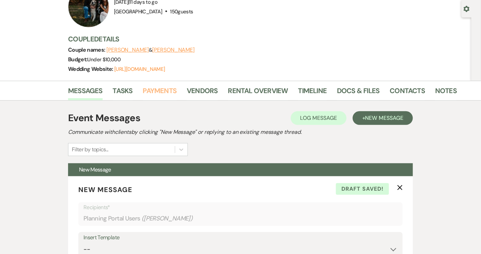
click at [163, 95] on link "Payments" at bounding box center [160, 92] width 34 height 15
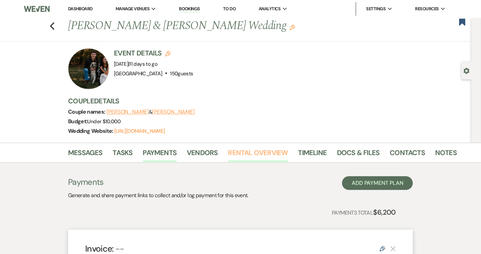
click at [259, 150] on link "Rental Overview" at bounding box center [258, 154] width 60 height 15
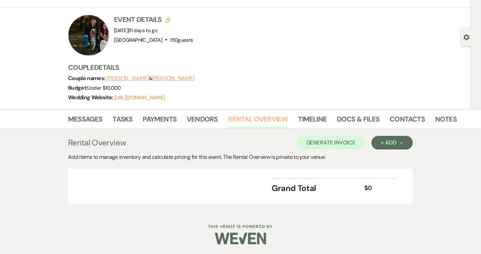
scroll to position [34, 0]
click at [85, 120] on link "Messages" at bounding box center [85, 120] width 35 height 15
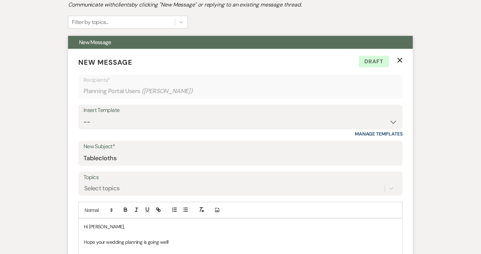
scroll to position [314, 0]
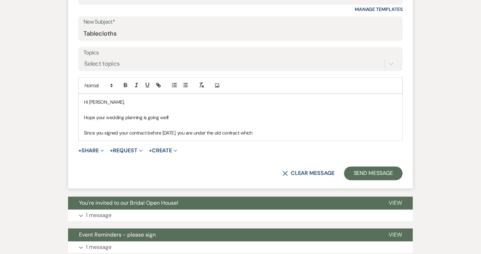
click at [262, 132] on p "Since you signed your contract before [DATE], you are under the old contract wh…" at bounding box center [240, 133] width 313 height 8
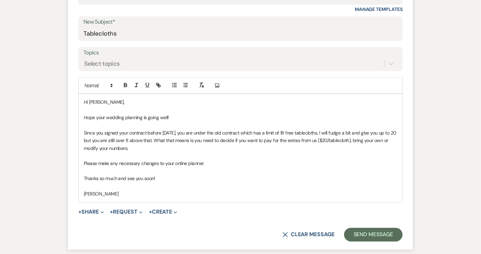
click at [176, 178] on p "Thanks so much and see you soon!" at bounding box center [240, 179] width 313 height 8
click at [371, 236] on button "Send Message" at bounding box center [373, 235] width 58 height 14
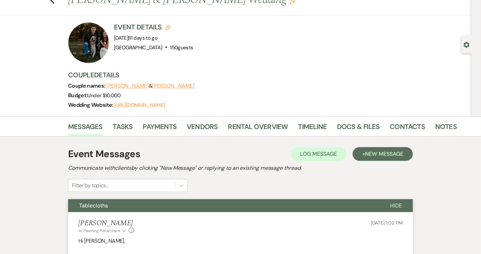
scroll to position [0, 0]
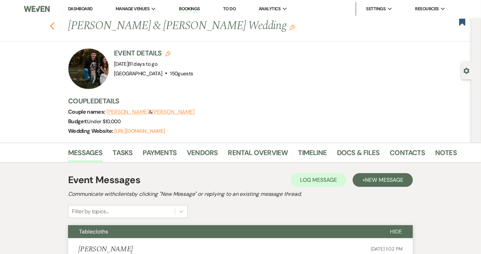
click at [55, 26] on icon "Previous" at bounding box center [52, 26] width 5 height 8
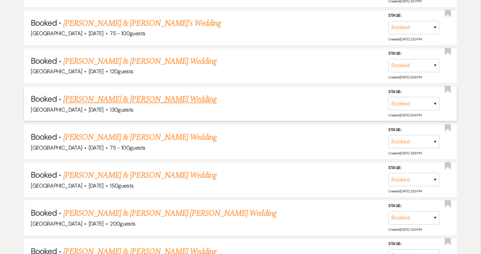
scroll to position [528, 0]
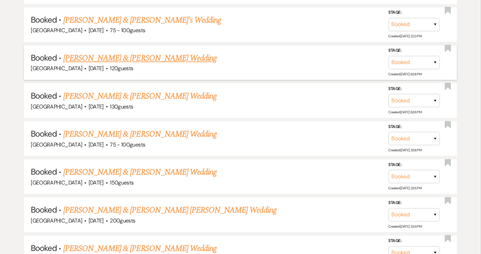
click at [146, 57] on link "[PERSON_NAME] & [PERSON_NAME] Wedding" at bounding box center [139, 58] width 153 height 12
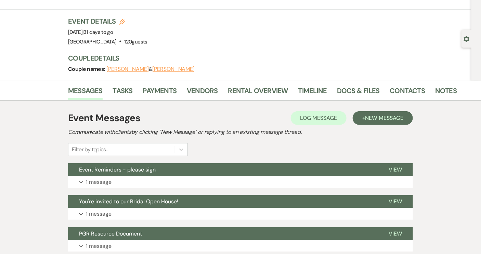
scroll to position [29, 0]
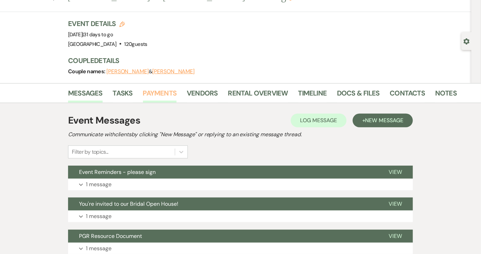
click at [162, 92] on link "Payments" at bounding box center [160, 95] width 34 height 15
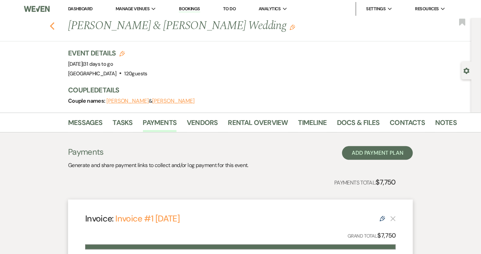
click at [54, 27] on use "button" at bounding box center [52, 26] width 4 height 8
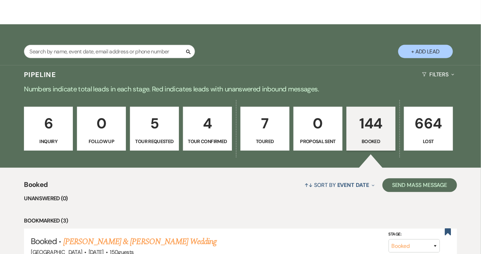
scroll to position [93, 0]
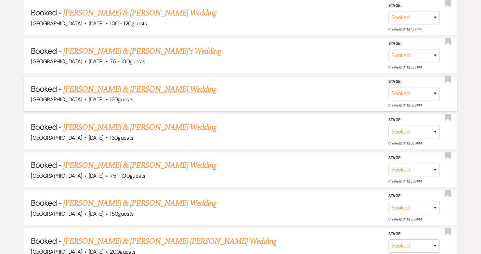
click at [177, 90] on link "[PERSON_NAME] & [PERSON_NAME] Wedding" at bounding box center [139, 89] width 153 height 12
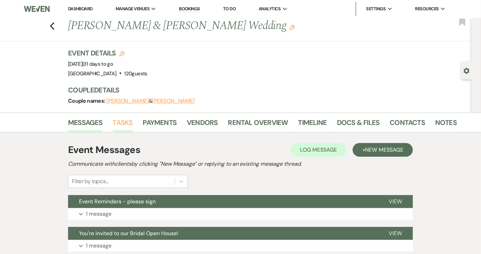
click at [126, 122] on link "Tasks" at bounding box center [123, 124] width 20 height 15
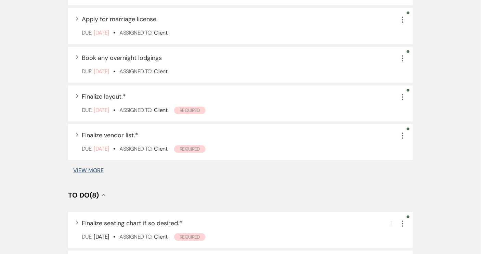
scroll to position [466, 0]
click at [94, 171] on button "View More" at bounding box center [88, 170] width 30 height 5
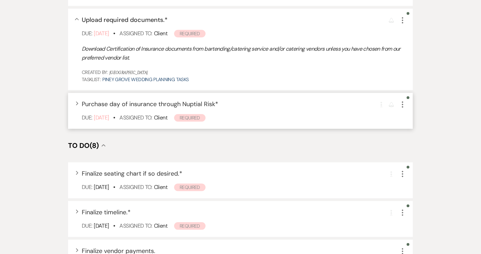
scroll to position [629, 0]
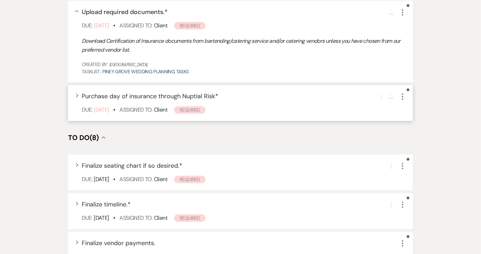
click at [402, 96] on icon "More" at bounding box center [402, 96] width 8 height 8
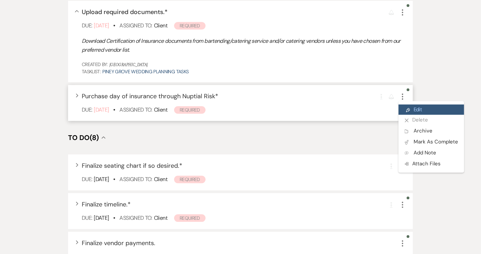
click at [407, 110] on icon "Pencil" at bounding box center [408, 109] width 4 height 5
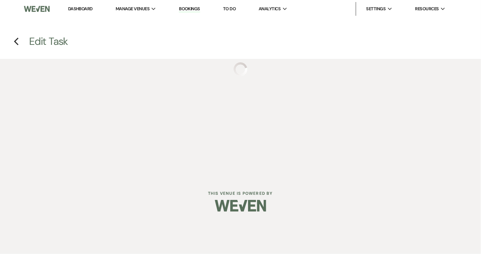
select select "true"
select select "31"
select select "planningToolsAccount"
select select "addDocument"
select select "19"
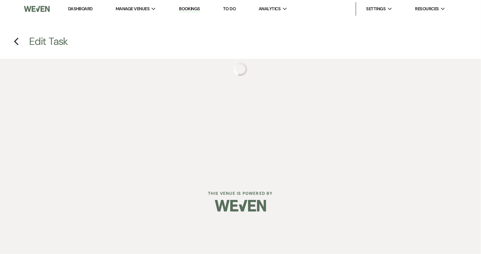
select select "client"
select select "monthly"
select select "weeks"
select select "afterDueDate"
select select "complete"
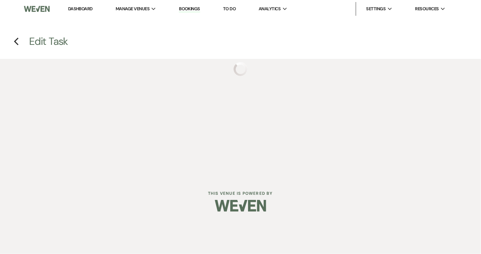
select select "client"
select select "weeks"
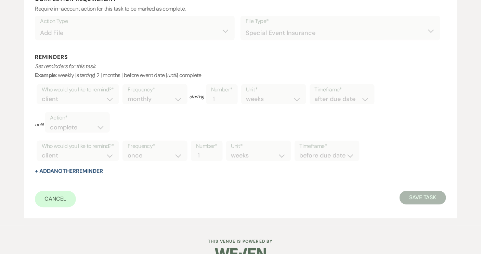
scroll to position [337, 0]
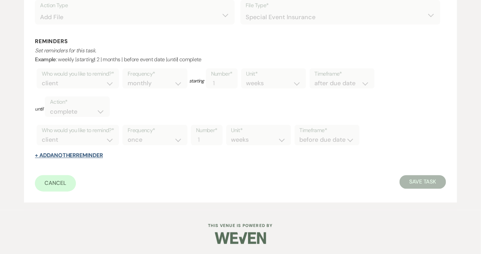
click at [88, 157] on button "+ Add Another Reminder" at bounding box center [69, 155] width 68 height 5
select select "client"
select select "days"
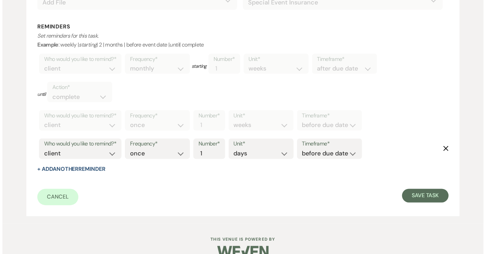
scroll to position [366, 0]
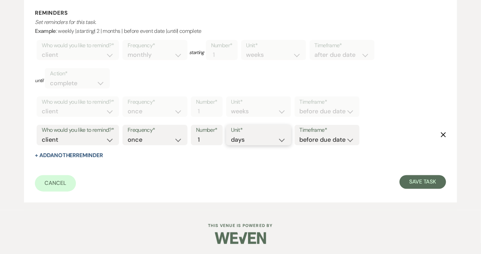
click at [284, 141] on select "days weeks months" at bounding box center [258, 139] width 55 height 9
click at [354, 140] on select "before due date after due date on due date on custom date" at bounding box center [327, 139] width 55 height 9
select select "afterDueDate"
click at [301, 135] on select "before due date after due date on due date on custom date" at bounding box center [327, 139] width 55 height 9
click at [184, 141] on div "Frequency* once daily weekly monthly" at bounding box center [154, 135] width 65 height 21
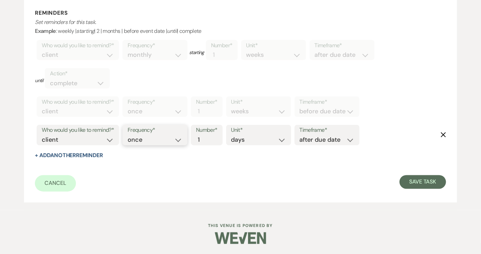
click at [179, 142] on select "once daily weekly monthly" at bounding box center [155, 139] width 55 height 9
select select "daily"
click at [129, 135] on select "once daily weekly monthly" at bounding box center [155, 139] width 55 height 9
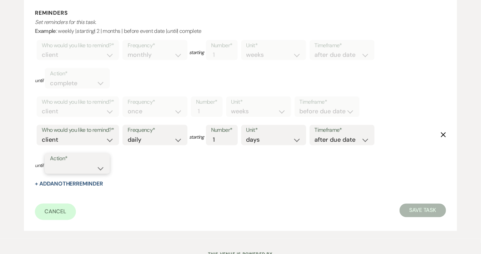
click at [101, 169] on select "complete due date custom date" at bounding box center [77, 168] width 55 height 9
select select "complete"
click at [50, 164] on select "complete due date custom date" at bounding box center [77, 168] width 55 height 9
click at [430, 206] on button "Save Task" at bounding box center [422, 211] width 46 height 14
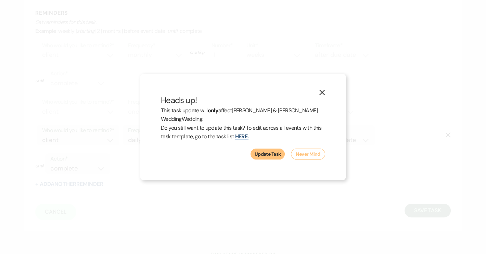
click at [264, 156] on button "Update Task" at bounding box center [267, 153] width 34 height 11
click at [266, 151] on button "Update Task" at bounding box center [267, 153] width 34 height 11
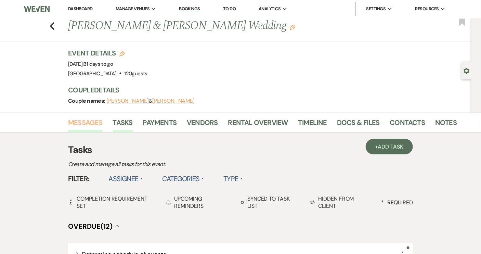
click at [96, 125] on link "Messages" at bounding box center [85, 124] width 35 height 15
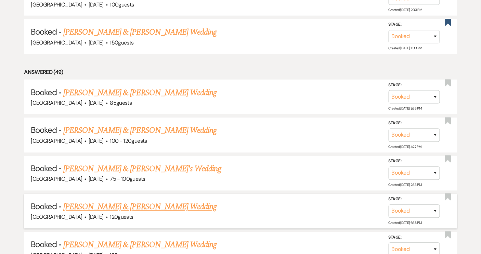
scroll to position [373, 0]
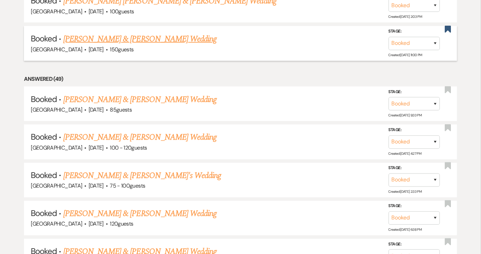
click at [107, 37] on link "[PERSON_NAME] & [PERSON_NAME] Wedding" at bounding box center [139, 39] width 153 height 12
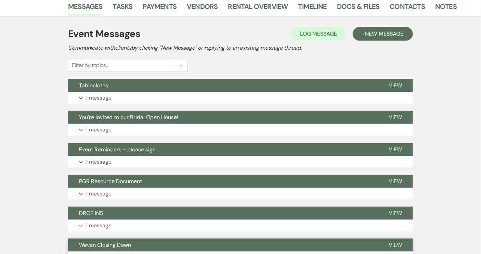
scroll to position [93, 0]
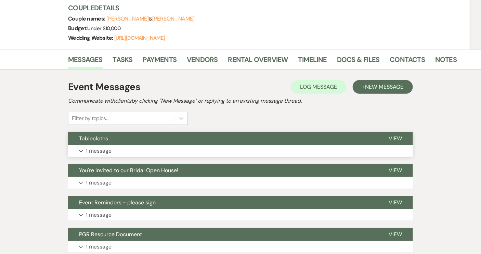
click at [148, 140] on button "Tablecloths" at bounding box center [223, 138] width 310 height 13
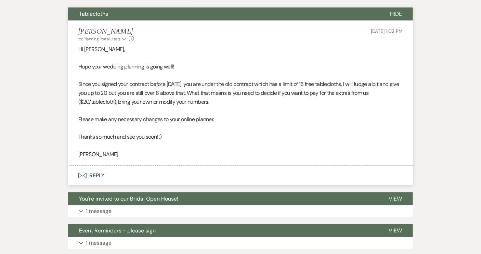
click at [101, 174] on button "Envelope Reply" at bounding box center [240, 175] width 345 height 19
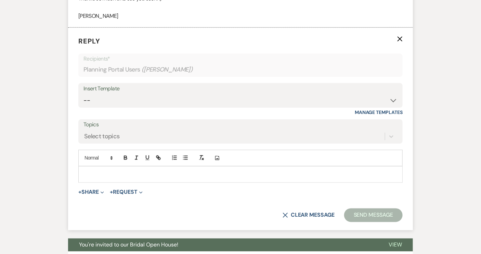
scroll to position [357, 0]
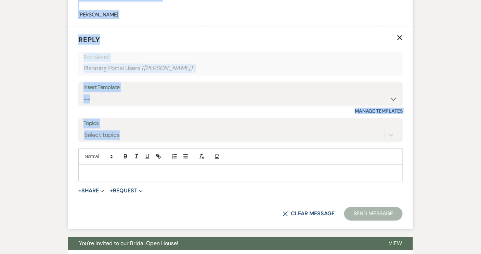
click at [286, 167] on div at bounding box center [241, 173] width 324 height 16
click at [92, 168] on div at bounding box center [241, 173] width 324 height 16
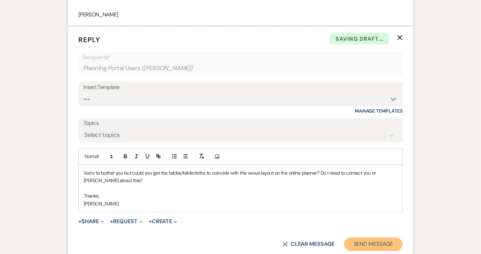
click at [357, 244] on button "Send Message" at bounding box center [373, 244] width 58 height 14
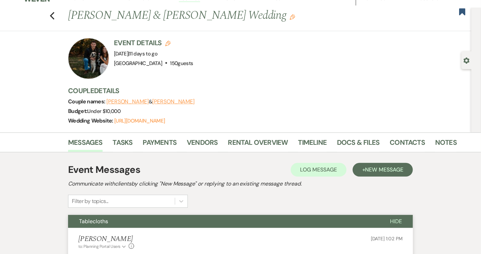
scroll to position [0, 0]
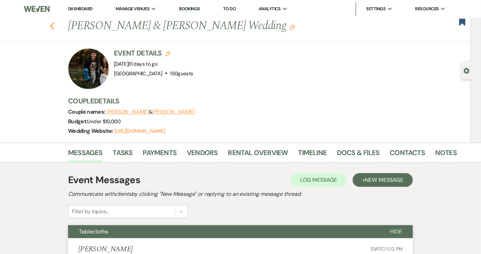
click at [54, 27] on use "button" at bounding box center [52, 26] width 4 height 8
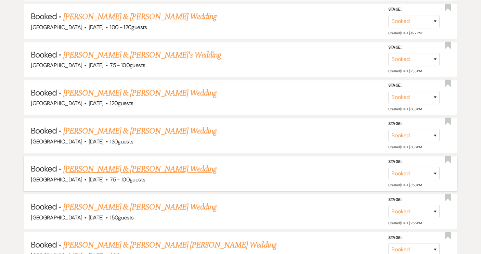
scroll to position [497, 0]
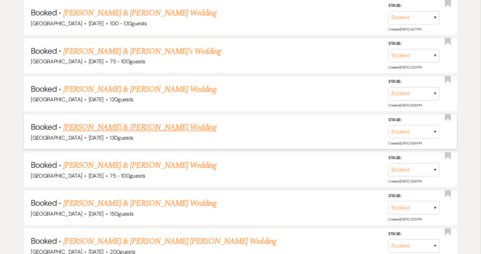
click at [173, 126] on link "[PERSON_NAME] & [PERSON_NAME] Wedding" at bounding box center [139, 127] width 153 height 12
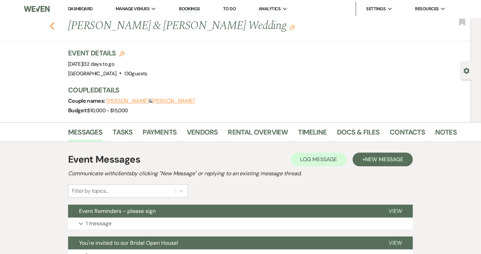
click at [54, 24] on use "button" at bounding box center [52, 26] width 4 height 8
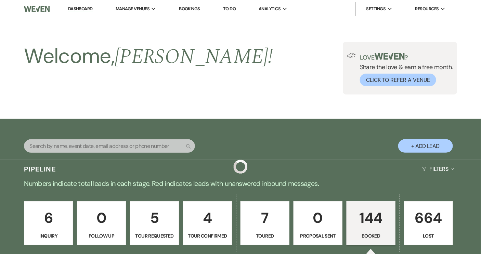
scroll to position [497, 0]
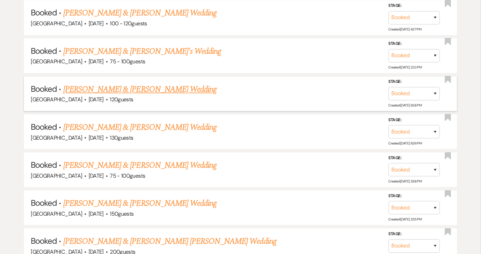
click at [166, 89] on link "[PERSON_NAME] & [PERSON_NAME] Wedding" at bounding box center [139, 89] width 153 height 12
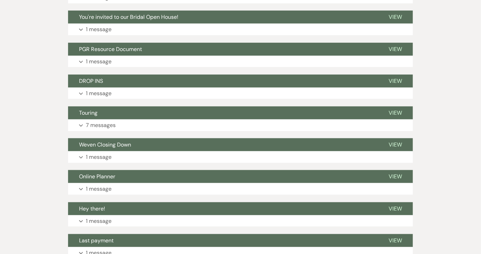
scroll to position [92, 0]
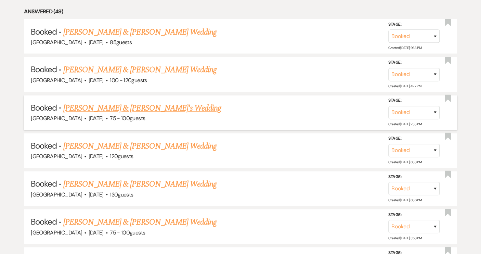
scroll to position [404, 0]
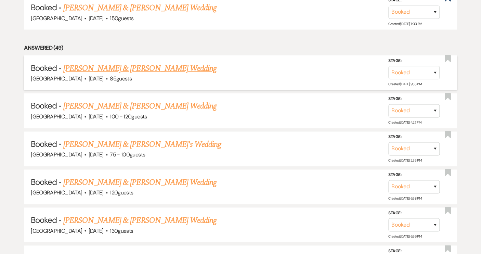
click at [125, 67] on link "[PERSON_NAME] & [PERSON_NAME] Wedding" at bounding box center [139, 68] width 153 height 12
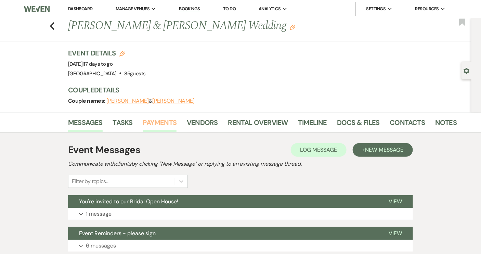
click at [160, 121] on link "Payments" at bounding box center [160, 124] width 34 height 15
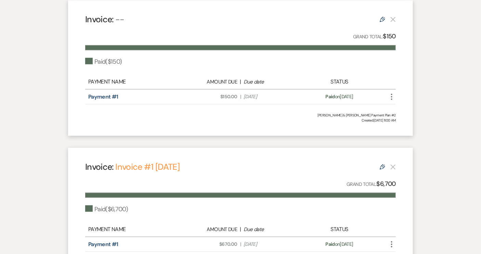
scroll to position [121, 0]
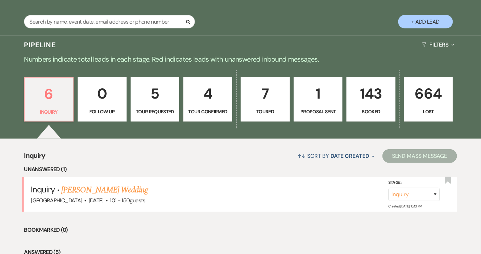
click at [326, 105] on link "1 Proposal Sent" at bounding box center [318, 99] width 49 height 44
select select "6"
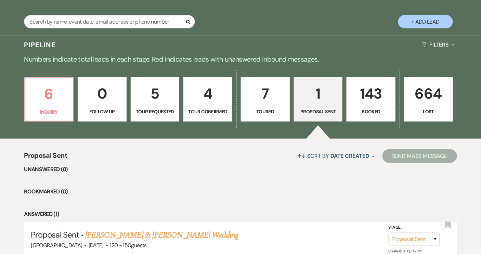
scroll to position [182, 0]
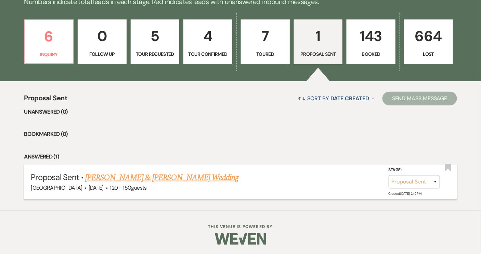
click at [209, 176] on link "[PERSON_NAME] & [PERSON_NAME] Wedding" at bounding box center [161, 177] width 153 height 12
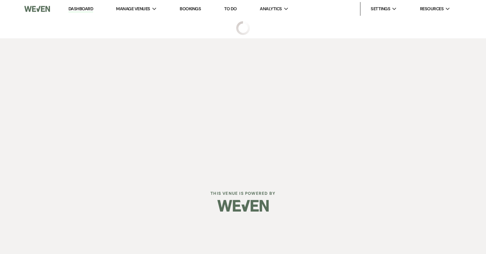
select select "6"
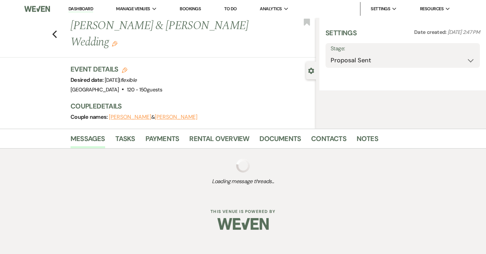
select select "12"
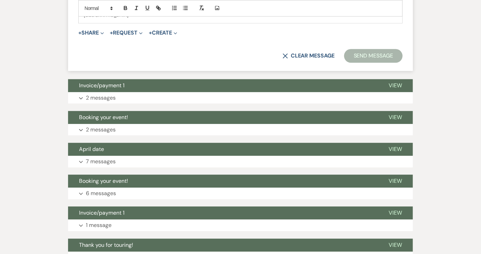
scroll to position [653, 0]
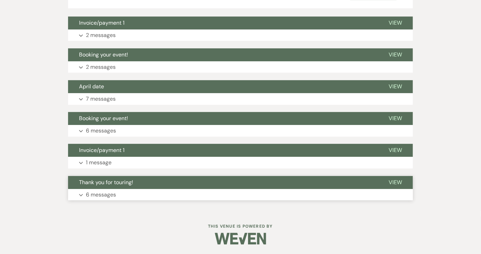
click at [109, 184] on span "Thank you for touring!" at bounding box center [106, 182] width 54 height 7
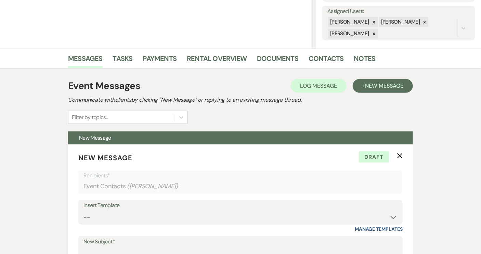
scroll to position [94, 0]
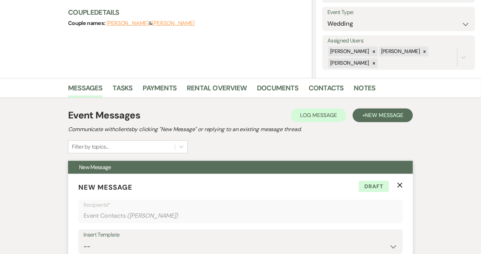
click at [400, 185] on icon "X" at bounding box center [399, 184] width 5 height 5
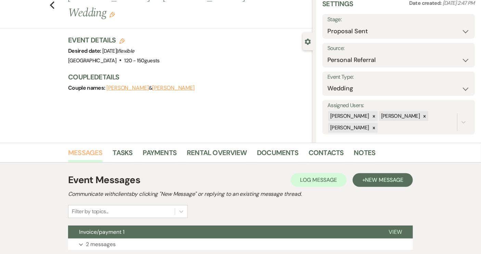
scroll to position [0, 0]
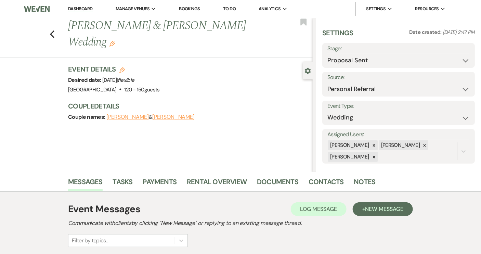
click at [85, 10] on link "Dashboard" at bounding box center [80, 9] width 25 height 6
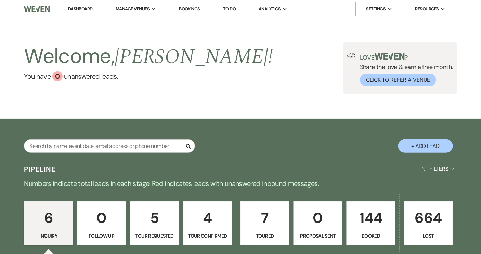
click at [68, 227] on p "6" at bounding box center [48, 217] width 40 height 23
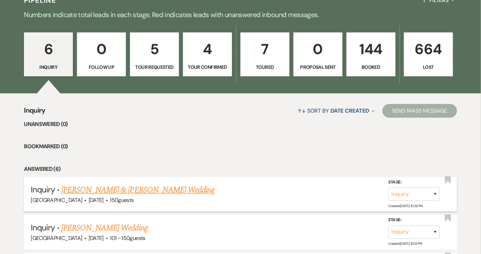
scroll to position [218, 0]
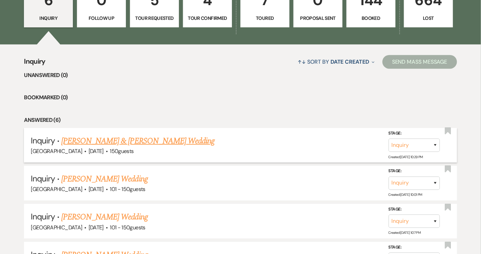
click at [119, 140] on link "[PERSON_NAME] & [PERSON_NAME] Wedding" at bounding box center [137, 141] width 153 height 12
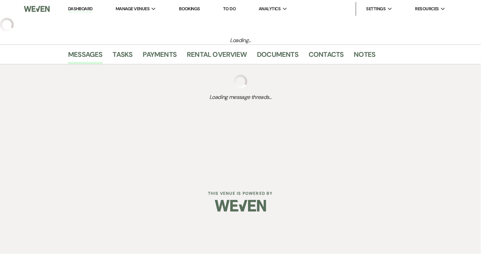
select select "5"
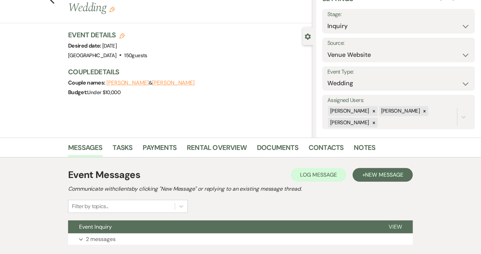
scroll to position [79, 0]
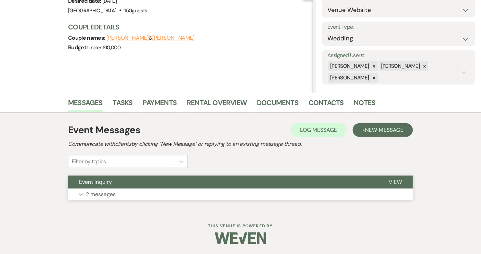
click at [156, 180] on button "Event Inquiry" at bounding box center [223, 181] width 310 height 13
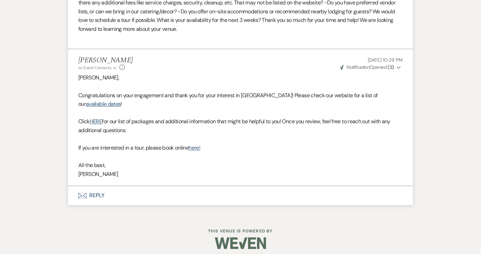
scroll to position [406, 0]
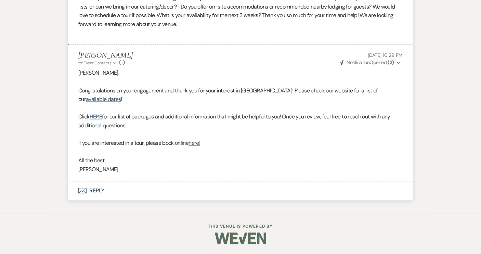
click at [99, 188] on button "Envelope Reply" at bounding box center [240, 190] width 345 height 19
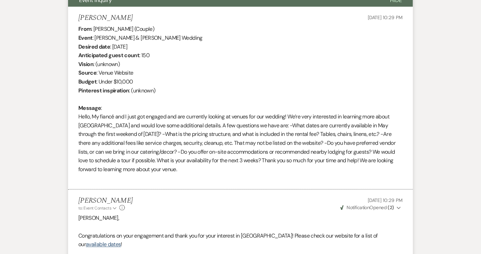
scroll to position [250, 0]
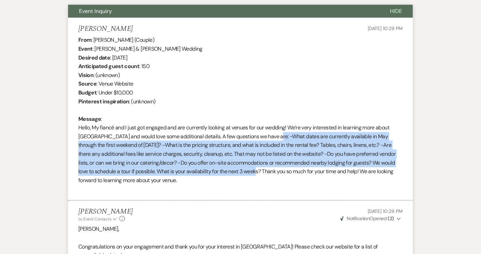
drag, startPoint x: 267, startPoint y: 135, endPoint x: 246, endPoint y: 171, distance: 41.5
click at [246, 171] on div "From : Kylie Decker (Couple) Event : Drew Holloway & Kylie Decker's Wedding Des…" at bounding box center [240, 115] width 324 height 158
copy div "-What dates are currently available in May through the first weekend of June 20…"
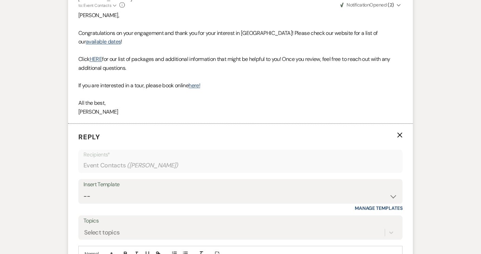
scroll to position [498, 0]
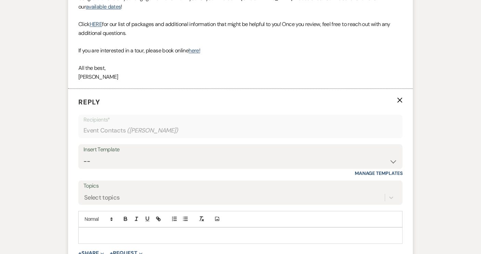
click at [91, 232] on p at bounding box center [240, 236] width 313 height 8
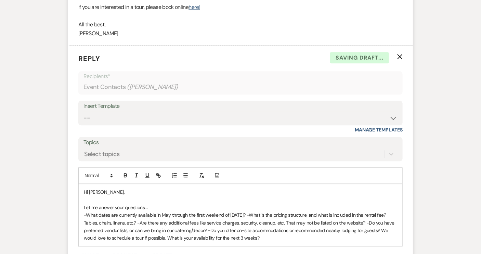
scroll to position [592, 0]
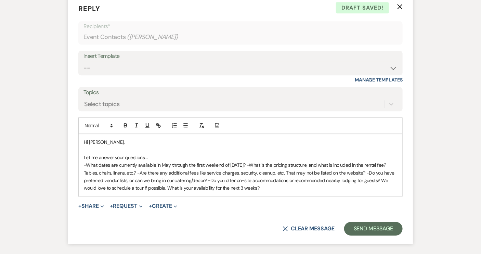
click at [255, 165] on span "-What dates are currently available in May through the first weekend of June 20…" at bounding box center [240, 176] width 312 height 29
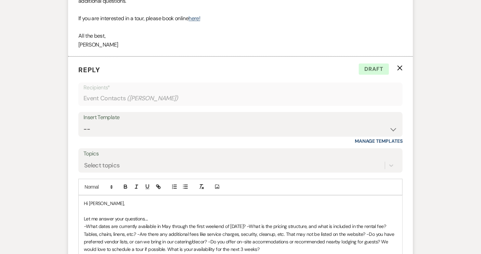
scroll to position [622, 0]
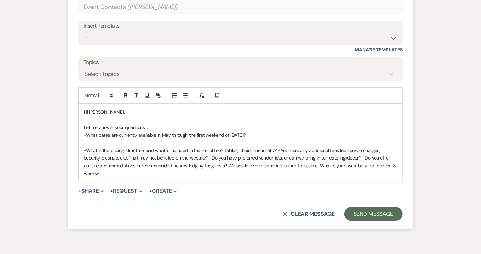
click at [99, 140] on p at bounding box center [240, 143] width 313 height 8
click at [126, 95] on icon "button" at bounding box center [125, 95] width 6 height 6
click at [137, 94] on icon "button" at bounding box center [136, 95] width 6 height 6
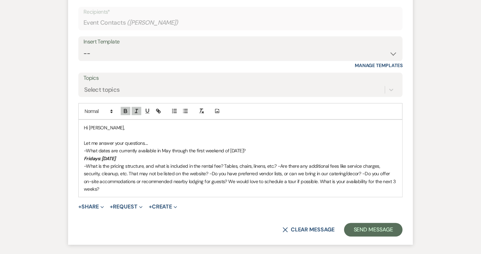
scroll to position [651, 0]
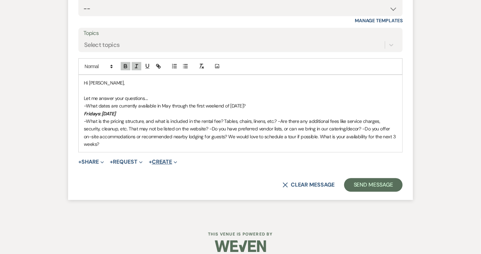
click at [158, 159] on button "+ Create Expand" at bounding box center [163, 161] width 28 height 5
click at [124, 112] on p "Fridays: May 8, 22" at bounding box center [240, 114] width 313 height 8
click at [102, 113] on em "Fridays: May 8, 22, June 5" at bounding box center [107, 113] width 47 height 6
click at [142, 113] on p "Fridays: May 8, 22, June 5" at bounding box center [240, 114] width 313 height 8
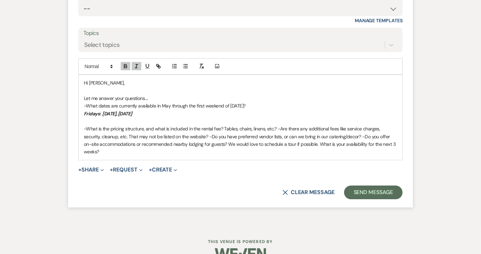
click at [192, 114] on p "Fridays: May 8, 22, June 5" at bounding box center [240, 114] width 313 height 8
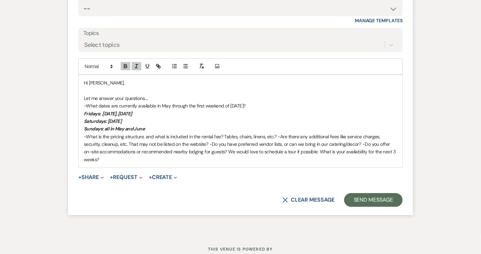
click at [224, 136] on span "-What is the pricing structure, and what is included in the rental fee? Tables,…" at bounding box center [240, 147] width 313 height 29
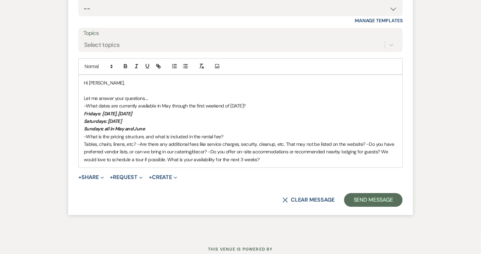
click at [233, 135] on p "-What is the pricing structure, and what is included in the rental fee?" at bounding box center [240, 137] width 313 height 8
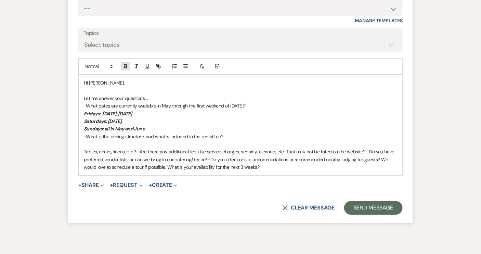
click at [122, 65] on button "button" at bounding box center [126, 66] width 10 height 8
click at [134, 67] on icon "button" at bounding box center [136, 66] width 6 height 6
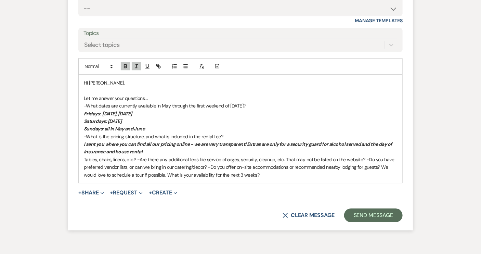
click at [136, 159] on span "Tables, chairs, linens, etc.? -Are there any additional fees like service charg…" at bounding box center [240, 167] width 312 height 22
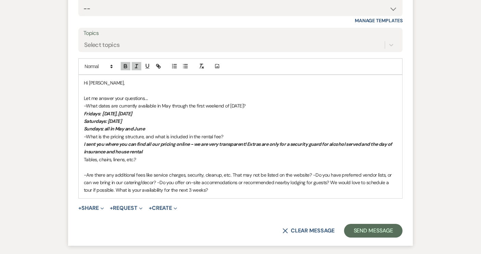
click at [159, 149] on p "I sent you where you can find all our pricing online - we are very transparent!…" at bounding box center [240, 147] width 313 height 15
click at [87, 166] on p at bounding box center [240, 167] width 313 height 8
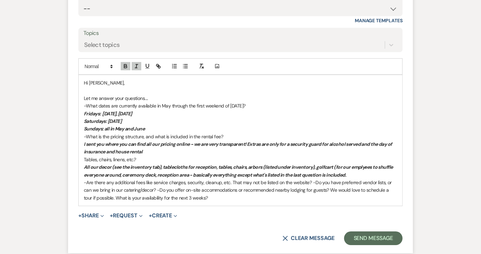
click at [157, 190] on span "-Are there any additional fees like service charges, security, cleanup, etc. Th…" at bounding box center [238, 190] width 309 height 22
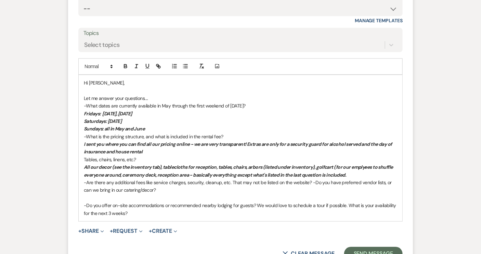
click at [85, 197] on p at bounding box center [240, 198] width 313 height 8
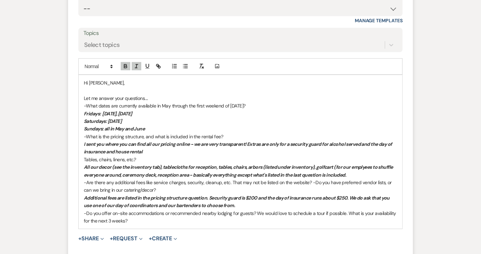
click at [135, 221] on p "-Do you offer on-site accommodations or recommended nearby lodging for guests? …" at bounding box center [240, 216] width 313 height 15
click at [143, 159] on p "Tables, chairs, linens, etc.?" at bounding box center [240, 160] width 313 height 8
click at [89, 227] on p at bounding box center [240, 228] width 313 height 8
click at [114, 231] on p "﻿" at bounding box center [240, 228] width 313 height 8
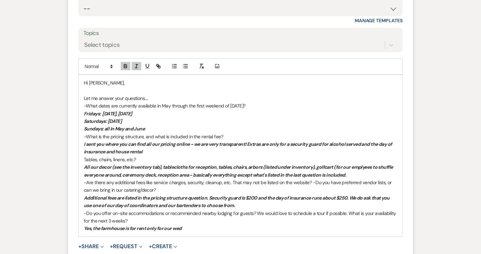
click at [191, 227] on p "Yes, the farmhouse is for rent only for our wed" at bounding box center [240, 228] width 313 height 8
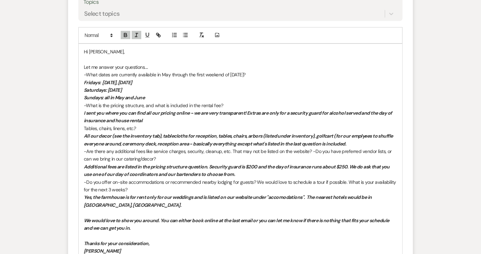
scroll to position [713, 0]
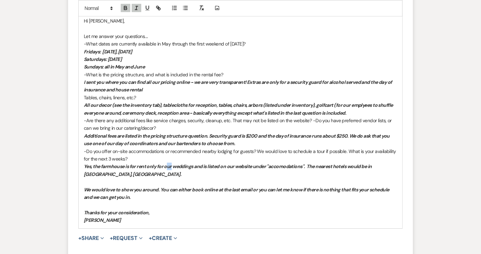
click at [171, 166] on em "Yes, the farmhouse is for rent only for our weddings and is listed on our websi…" at bounding box center [228, 170] width 289 height 14
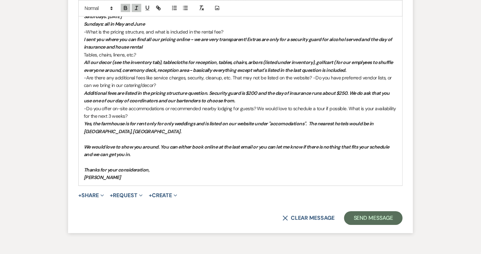
scroll to position [775, 0]
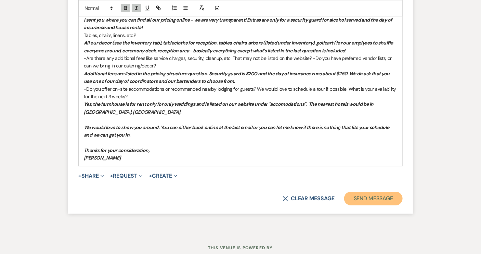
click at [382, 193] on button "Send Message" at bounding box center [373, 199] width 58 height 14
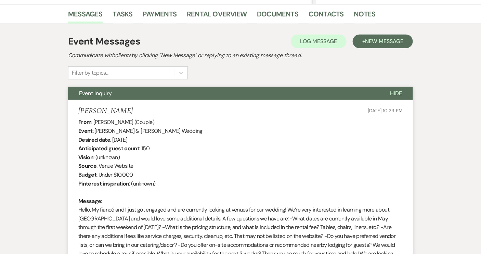
scroll to position [0, 0]
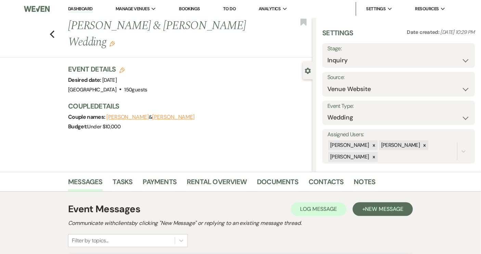
click at [89, 7] on link "Dashboard" at bounding box center [80, 9] width 25 height 6
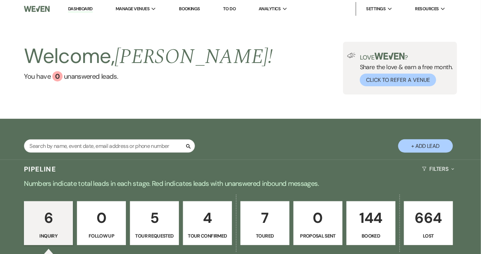
click at [352, 218] on p "144" at bounding box center [371, 217] width 40 height 23
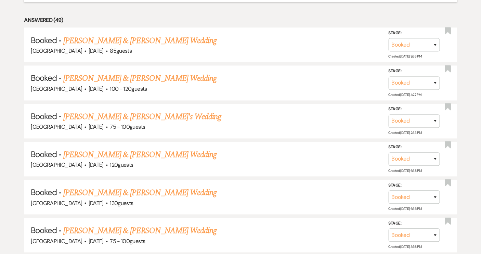
scroll to position [434, 0]
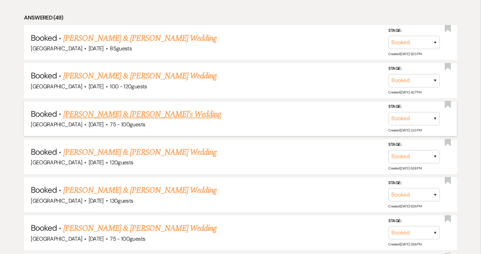
click at [135, 113] on link "[PERSON_NAME] & [PERSON_NAME]'s Wedding" at bounding box center [142, 114] width 158 height 12
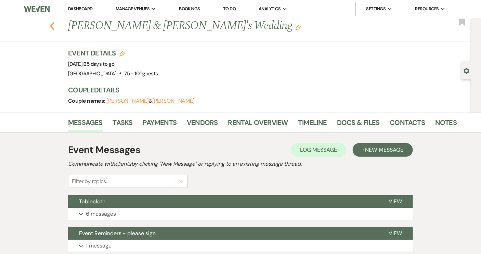
click at [55, 27] on icon "Previous" at bounding box center [52, 26] width 5 height 8
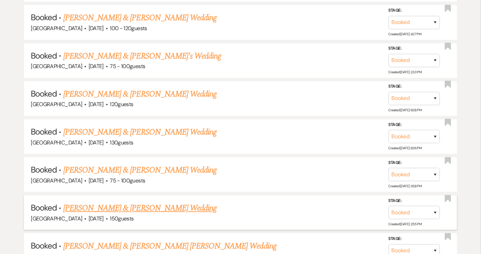
scroll to position [465, 0]
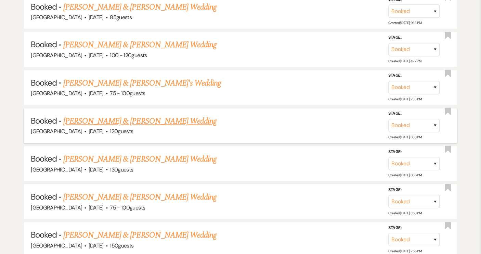
click at [137, 119] on link "[PERSON_NAME] & [PERSON_NAME] Wedding" at bounding box center [139, 121] width 153 height 12
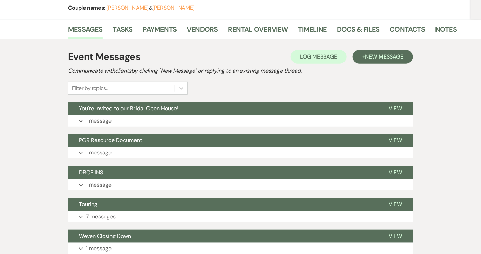
scroll to position [62, 0]
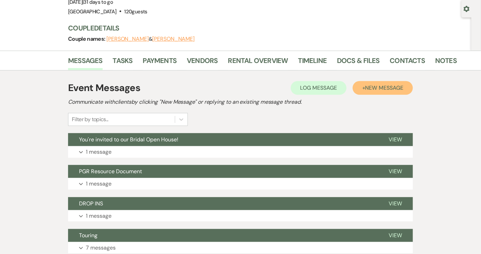
click at [378, 90] on span "New Message" at bounding box center [384, 87] width 38 height 7
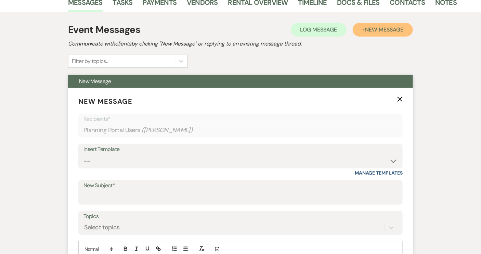
scroll to position [186, 0]
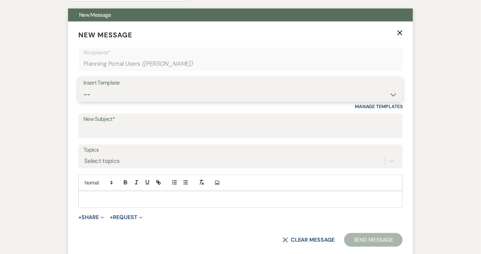
click at [394, 94] on select "-- Weven Planning Portal Introduction (Booked Events) Tour Request Response Con…" at bounding box center [240, 94] width 314 height 13
select select "5185"
click at [83, 88] on select "-- Weven Planning Portal Introduction (Booked Events) Tour Request Response Con…" at bounding box center [240, 94] width 314 height 13
type input "Next Drop-In: Sunday, July 13, 3-5 pm"
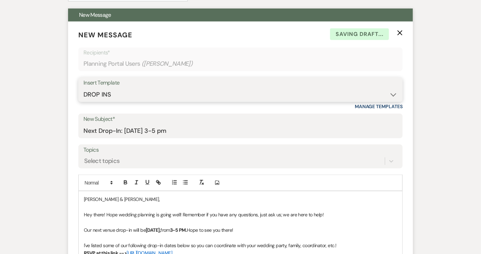
click at [397, 94] on select "-- Weven Planning Portal Introduction (Booked Events) Tour Request Response Con…" at bounding box center [240, 94] width 314 height 13
select select "5485"
click at [83, 88] on select "-- Weven Planning Portal Introduction (Booked Events) Tour Request Response Con…" at bounding box center [240, 94] width 314 height 13
type input "Event Reminders - please sign"
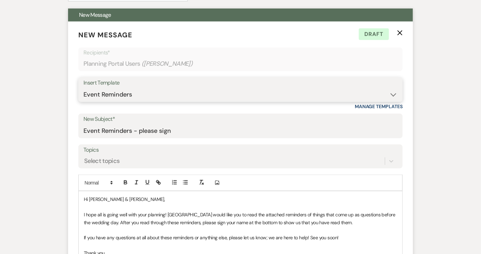
scroll to position [249, 0]
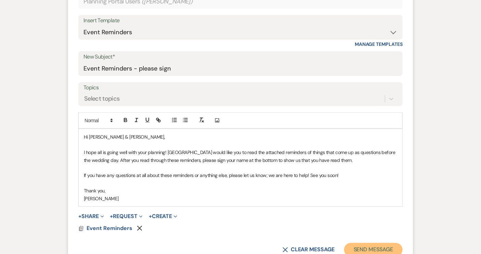
click at [368, 248] on button "Send Message" at bounding box center [373, 250] width 58 height 14
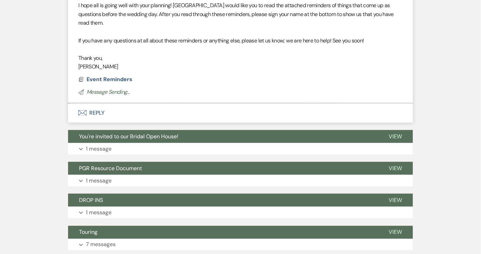
scroll to position [0, 0]
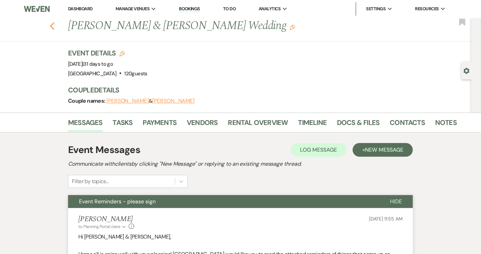
click at [55, 22] on icon "Previous" at bounding box center [52, 26] width 5 height 8
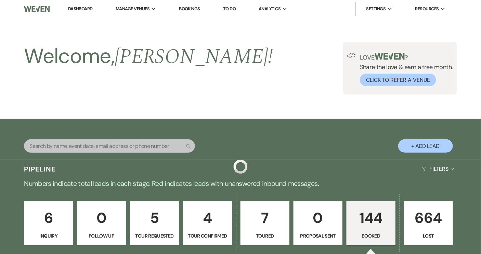
scroll to position [465, 0]
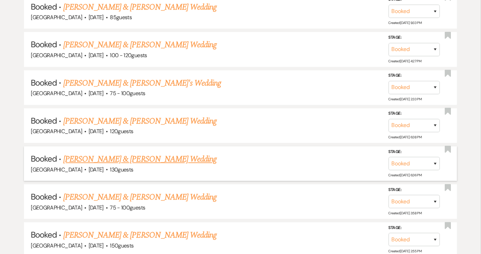
click at [178, 157] on link "[PERSON_NAME] & [PERSON_NAME] Wedding" at bounding box center [139, 159] width 153 height 12
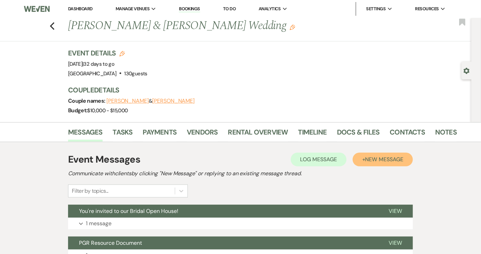
click at [375, 157] on span "New Message" at bounding box center [384, 159] width 38 height 7
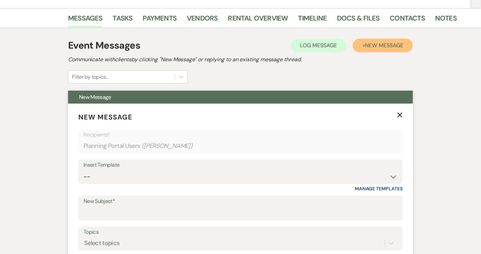
scroll to position [124, 0]
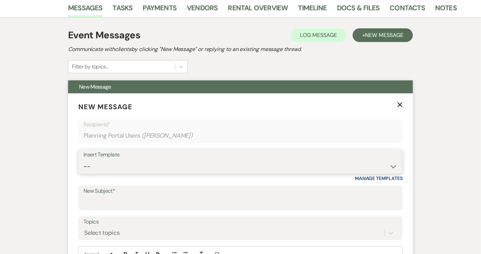
click at [392, 168] on select "-- Weven Planning Portal Introduction (Booked Events) Tour Request Response Con…" at bounding box center [240, 166] width 314 height 13
select select "5485"
click at [83, 160] on select "-- Weven Planning Portal Introduction (Booked Events) Tour Request Response Con…" at bounding box center [240, 166] width 314 height 13
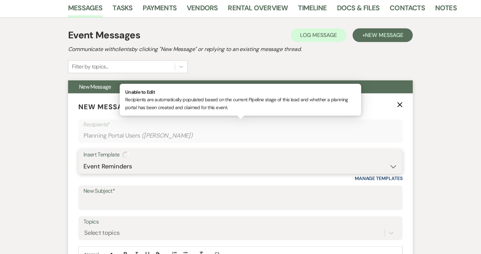
type input "Event Reminders - please sign"
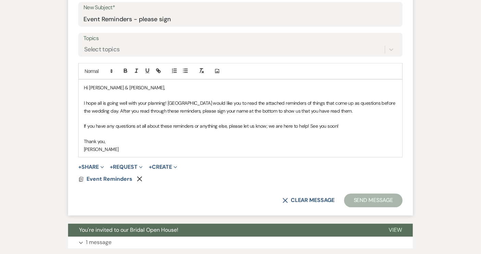
scroll to position [311, 0]
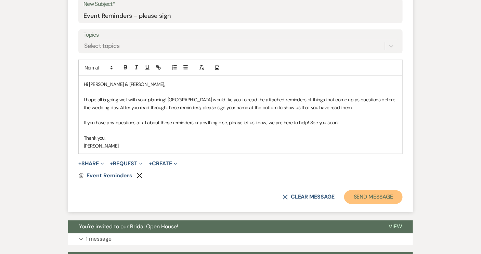
click at [360, 198] on button "Send Message" at bounding box center [373, 197] width 58 height 14
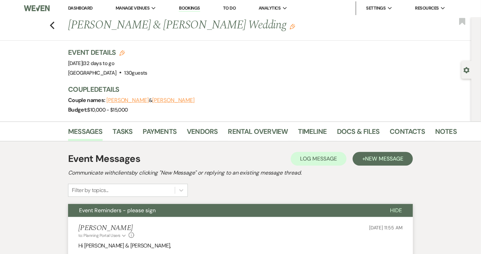
scroll to position [0, 0]
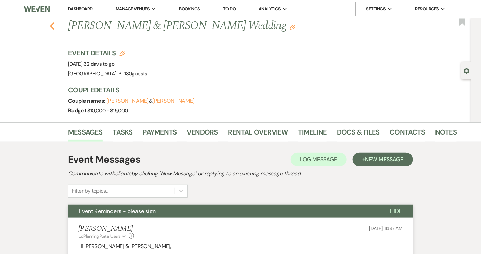
click at [54, 26] on icon "Previous" at bounding box center [52, 26] width 5 height 8
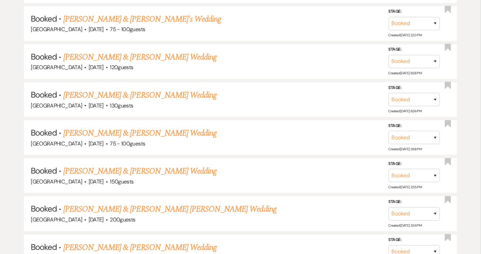
scroll to position [559, 0]
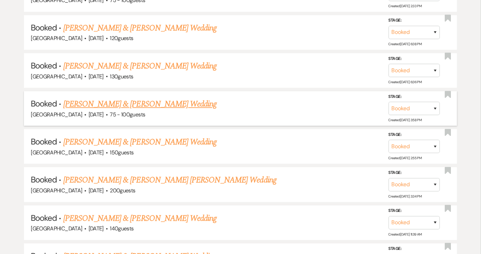
click at [148, 100] on link "[PERSON_NAME] & [PERSON_NAME] Wedding" at bounding box center [139, 104] width 153 height 12
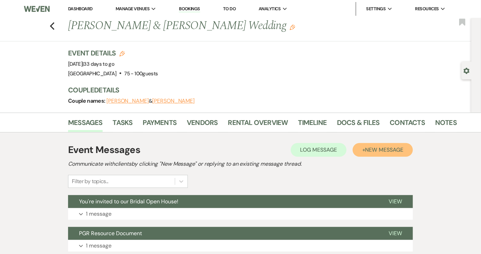
click at [380, 146] on span "New Message" at bounding box center [384, 149] width 38 height 7
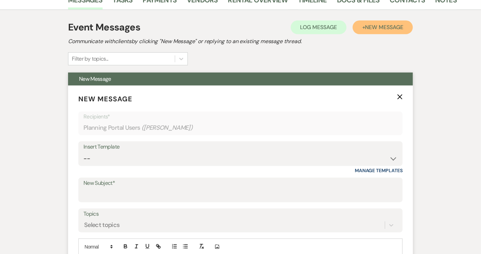
scroll to position [124, 0]
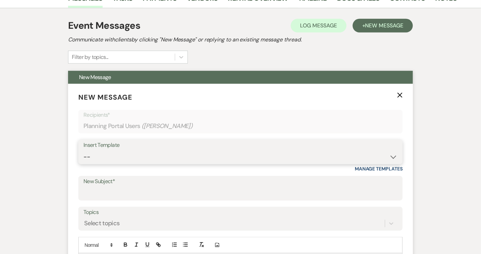
click at [392, 155] on select "-- Weven Planning Portal Introduction (Booked Events) Tour Request Response Con…" at bounding box center [240, 156] width 314 height 13
select select "5485"
click at [83, 150] on select "-- Weven Planning Portal Introduction (Booked Events) Tour Request Response Con…" at bounding box center [240, 156] width 314 height 13
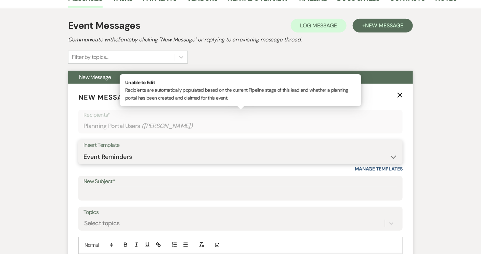
type input "Event Reminders - please sign"
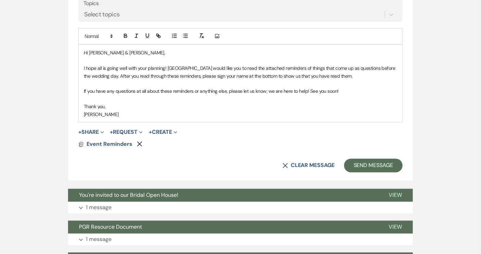
scroll to position [342, 0]
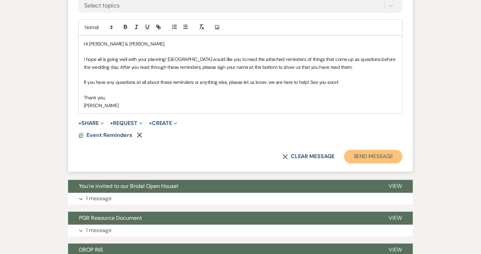
click at [367, 159] on button "Send Message" at bounding box center [373, 157] width 58 height 14
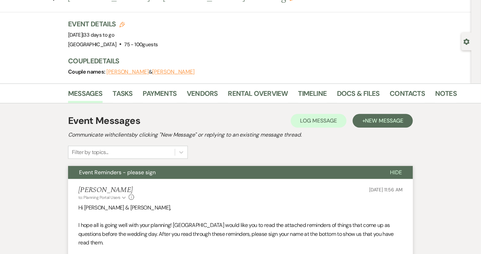
scroll to position [0, 0]
